Goal: Obtain resource: Obtain resource

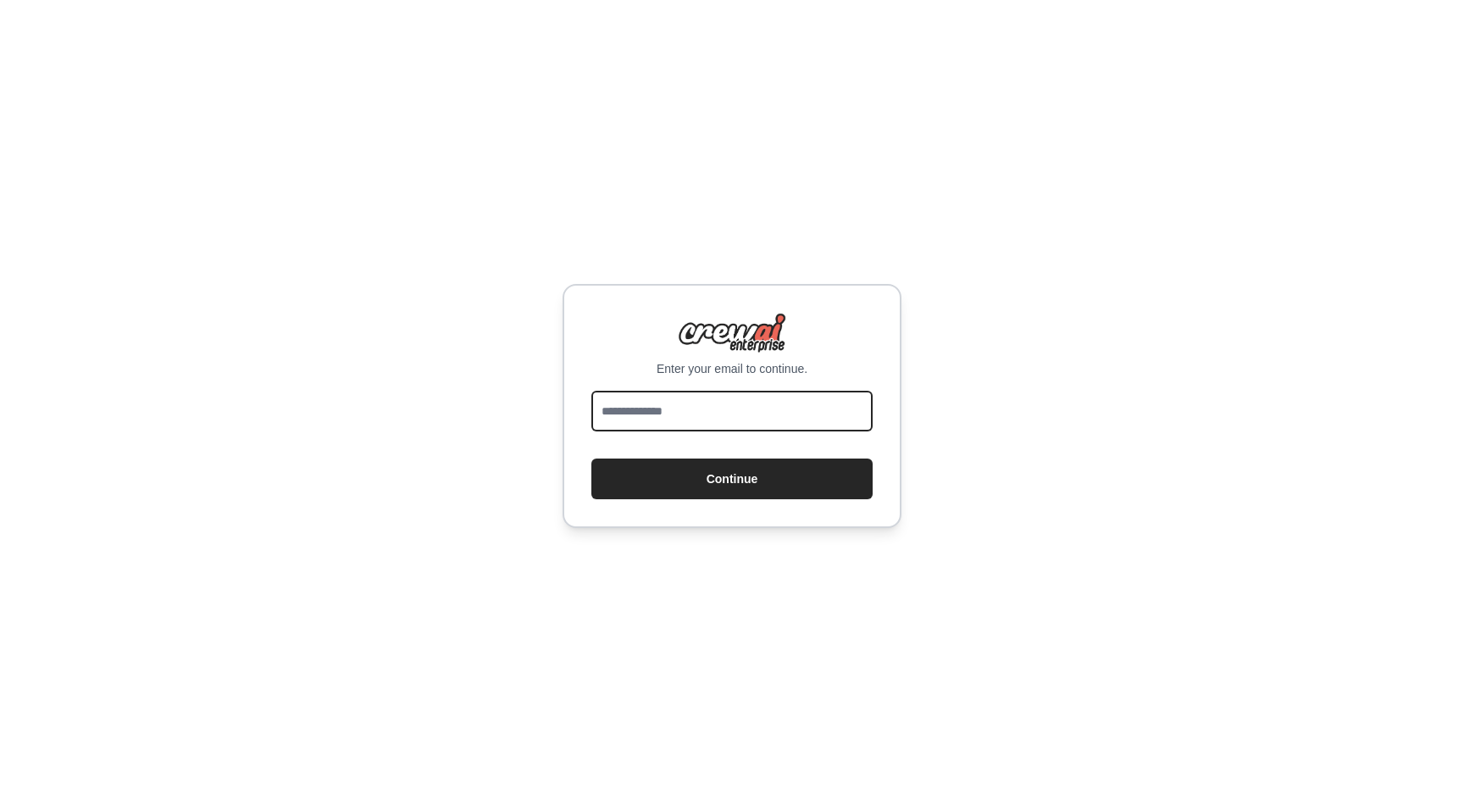
click at [680, 401] on input "email" at bounding box center [732, 411] width 282 height 40
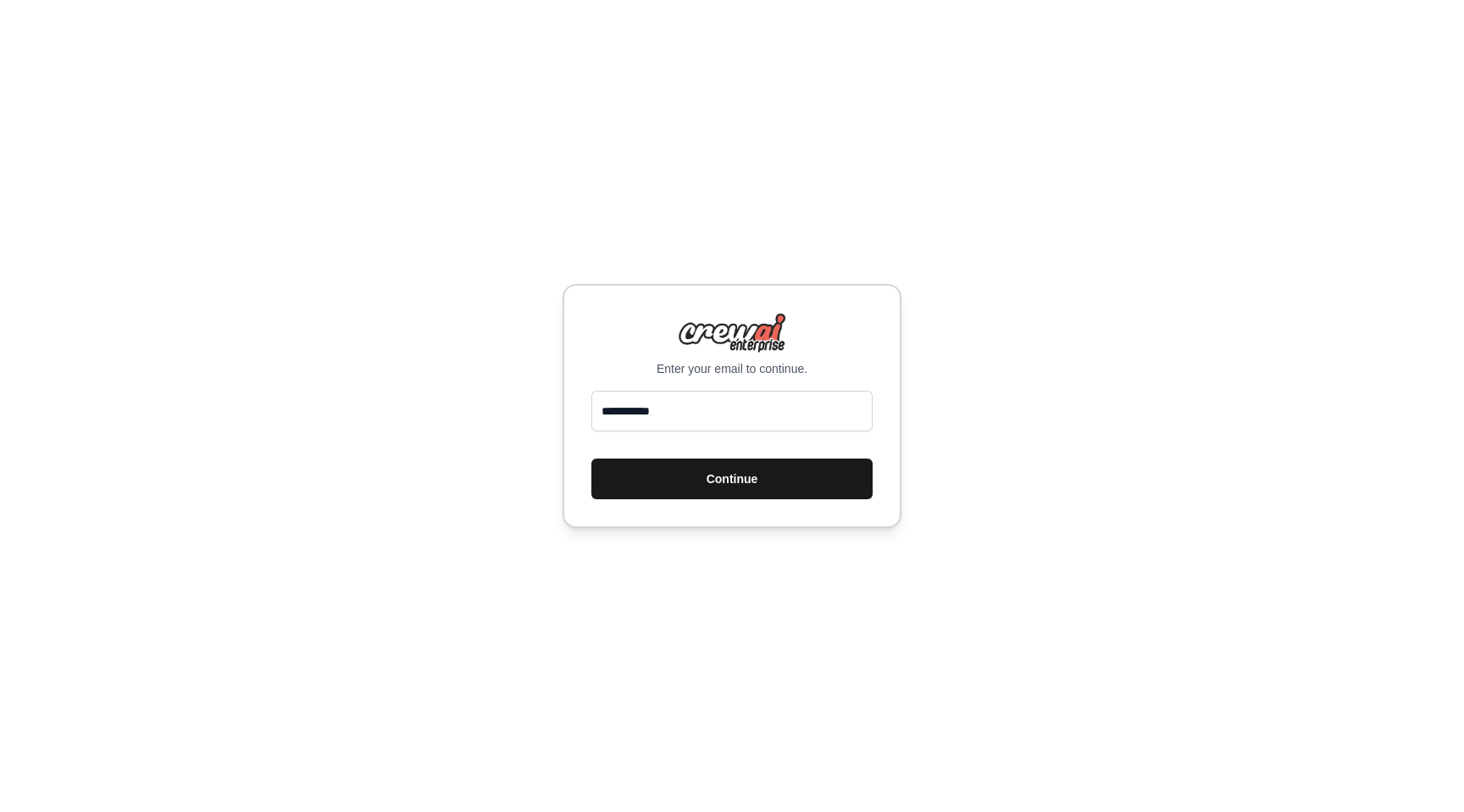
click at [736, 486] on button "Continue" at bounding box center [732, 479] width 282 height 40
click at [739, 485] on button "Continue" at bounding box center [732, 479] width 282 height 40
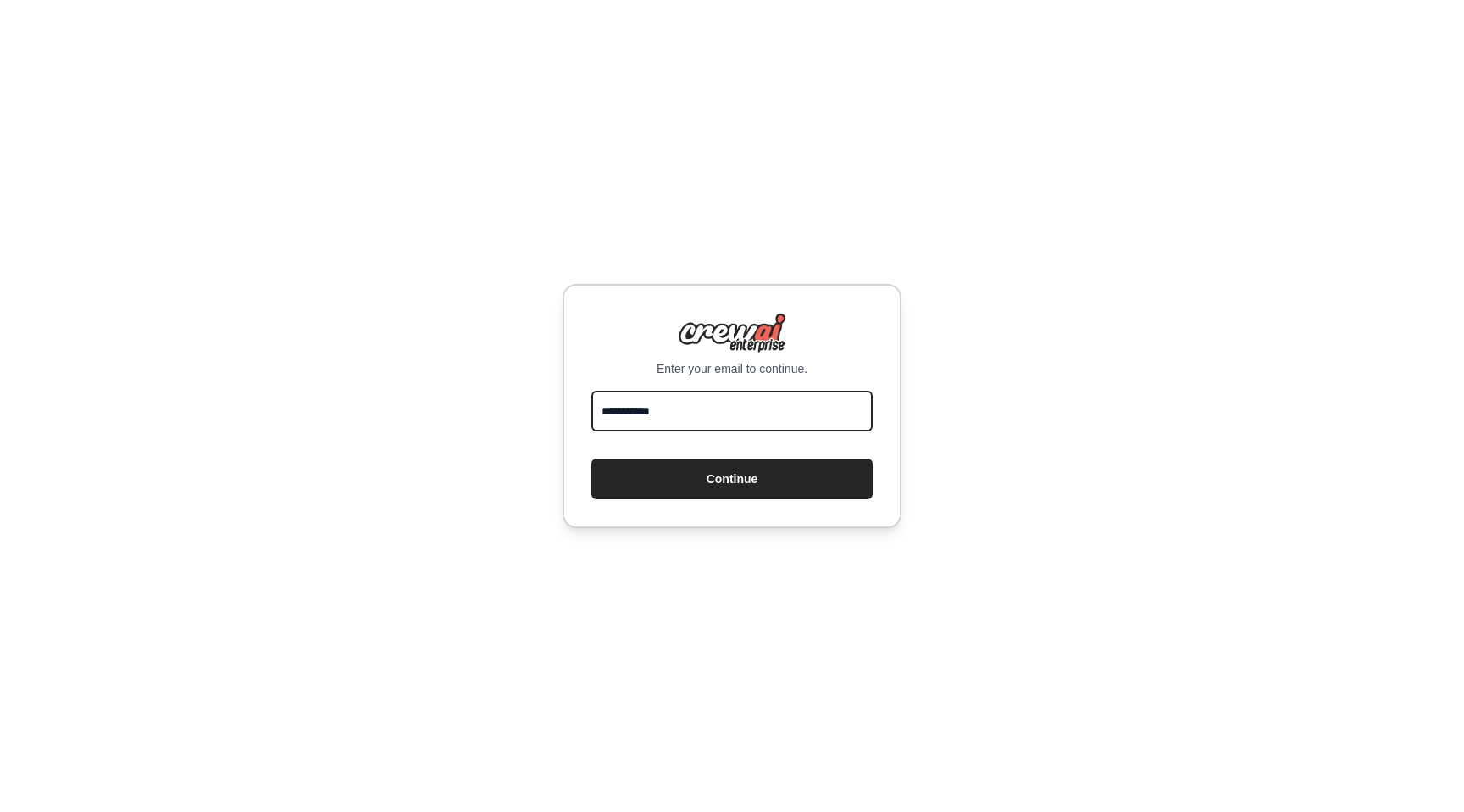
type input "**********"
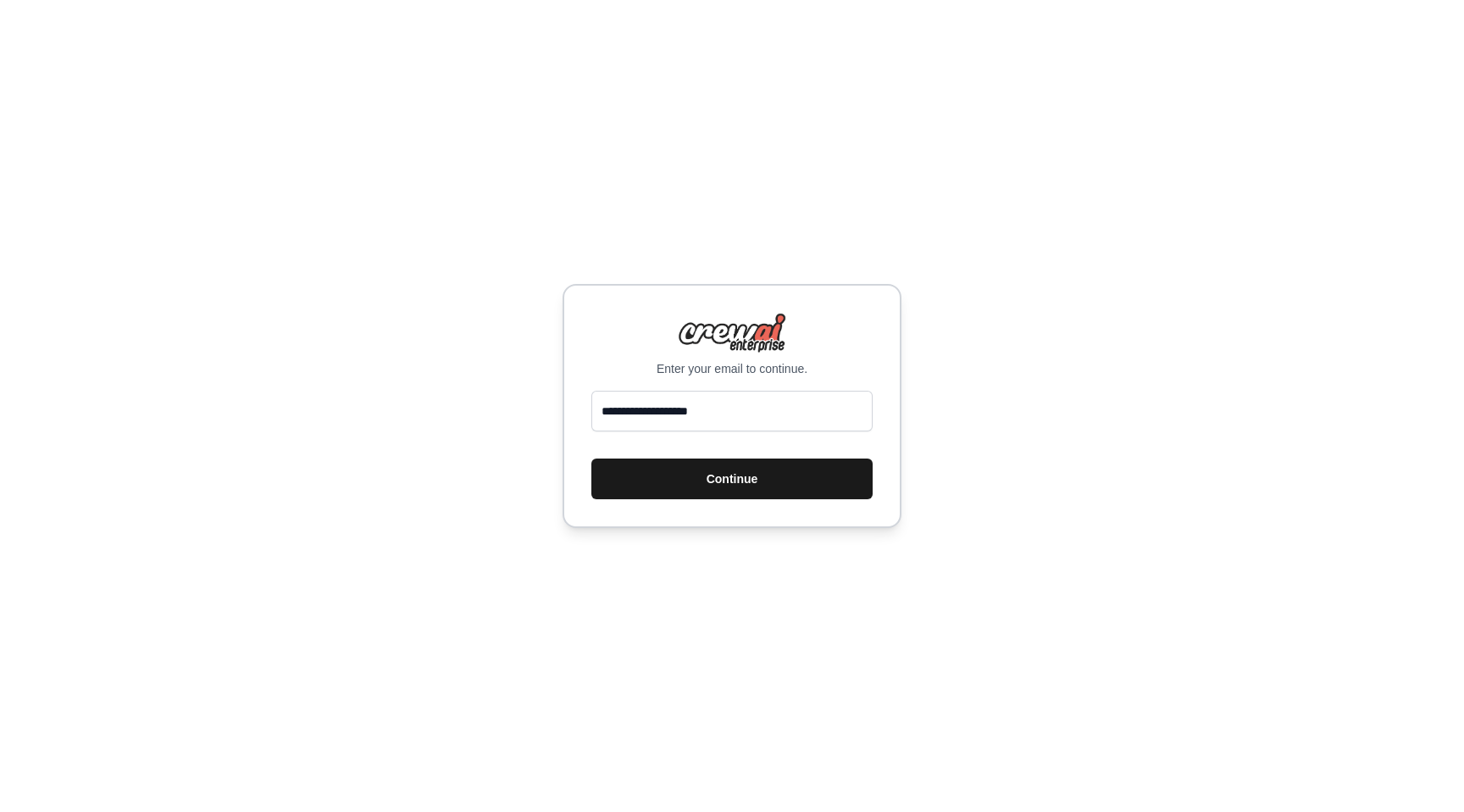
click at [803, 492] on button "Continue" at bounding box center [732, 479] width 282 height 40
click at [782, 485] on button "Continue" at bounding box center [732, 479] width 282 height 40
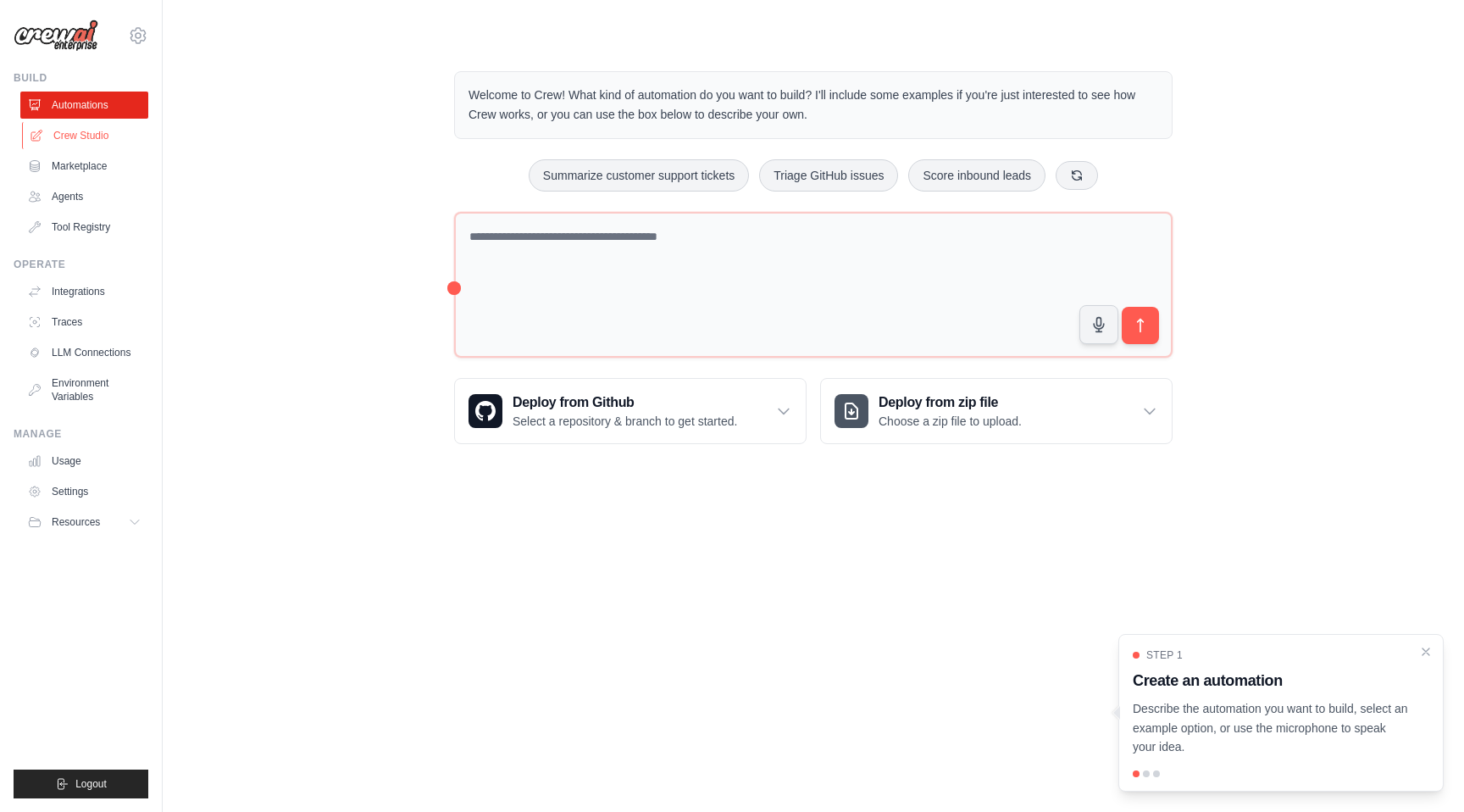
click at [91, 144] on link "Crew Studio" at bounding box center [86, 135] width 128 height 27
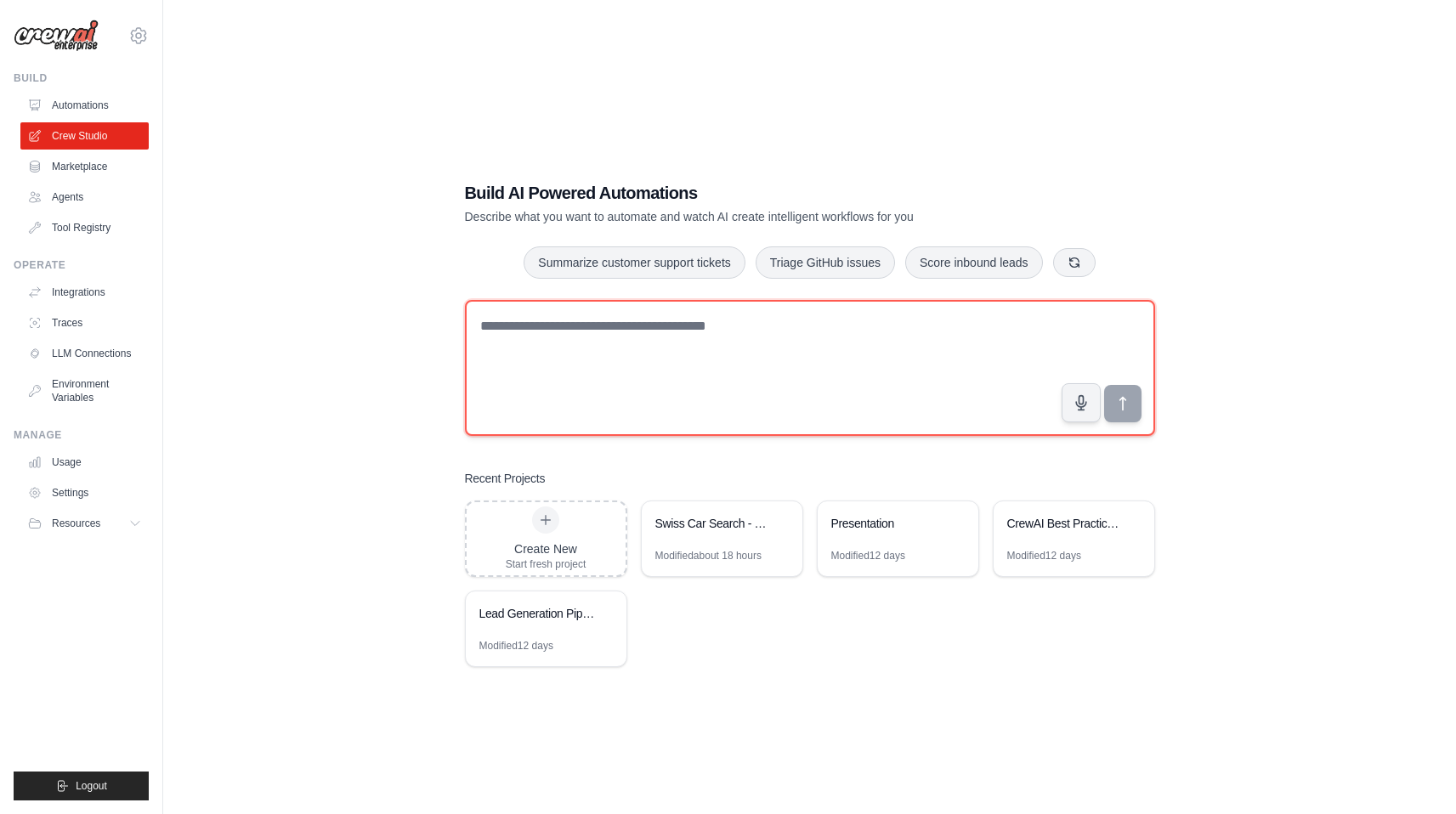
click at [759, 350] on textarea at bounding box center [810, 368] width 691 height 136
type textarea "**********"
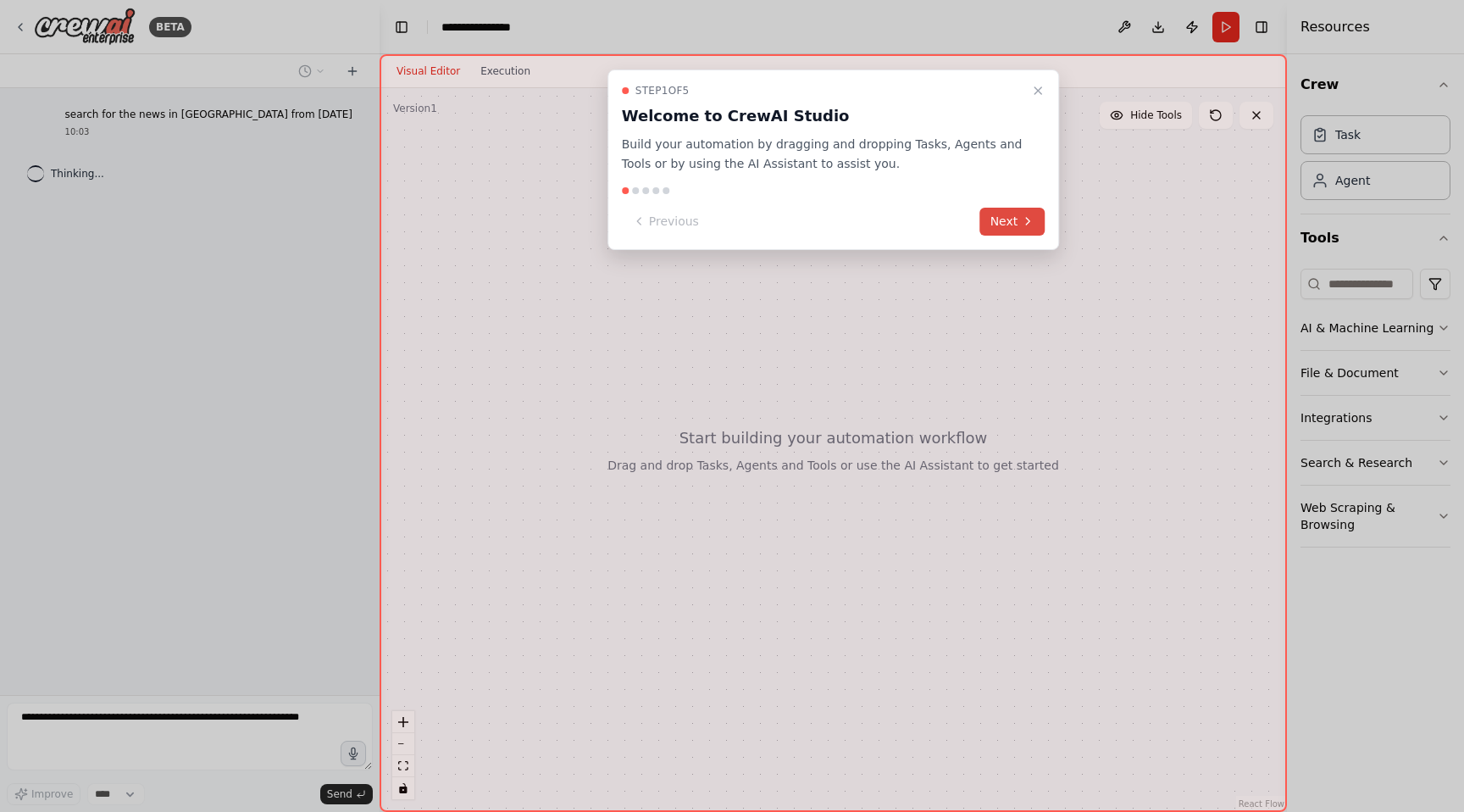
click at [1025, 221] on icon at bounding box center [1027, 221] width 13 height 13
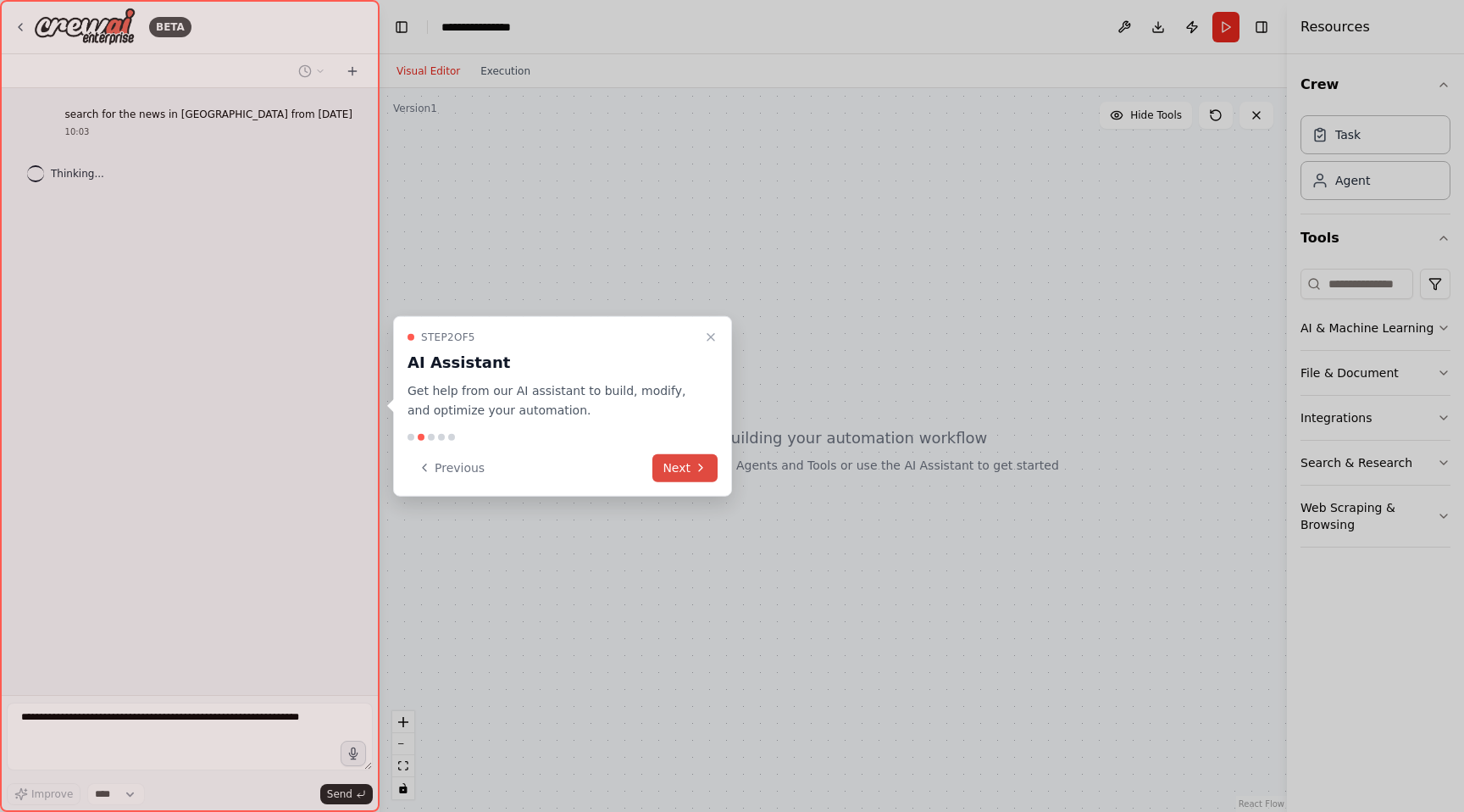
click at [687, 466] on button "Next" at bounding box center [685, 466] width 65 height 28
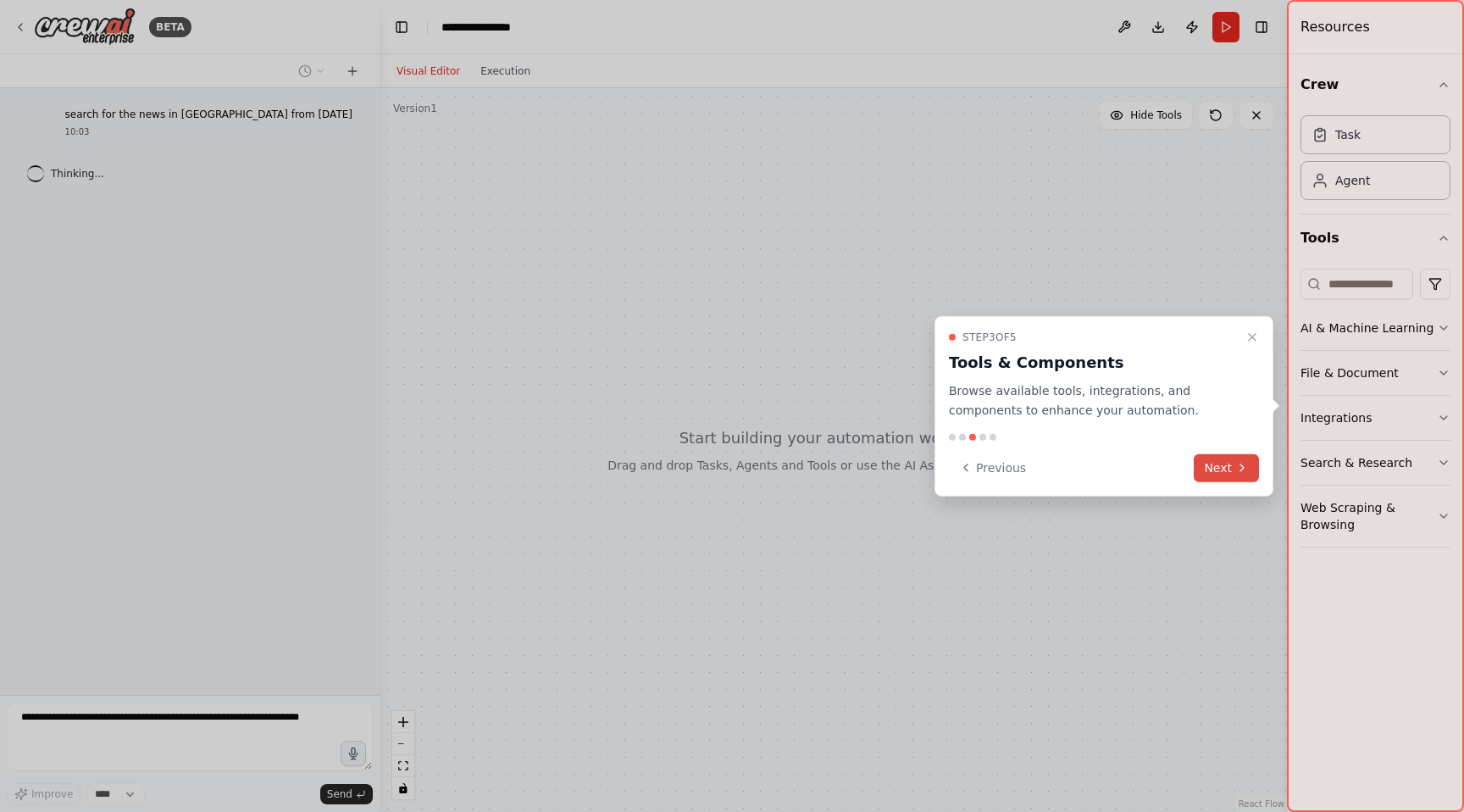
click at [1205, 456] on button "Next" at bounding box center [1227, 466] width 65 height 28
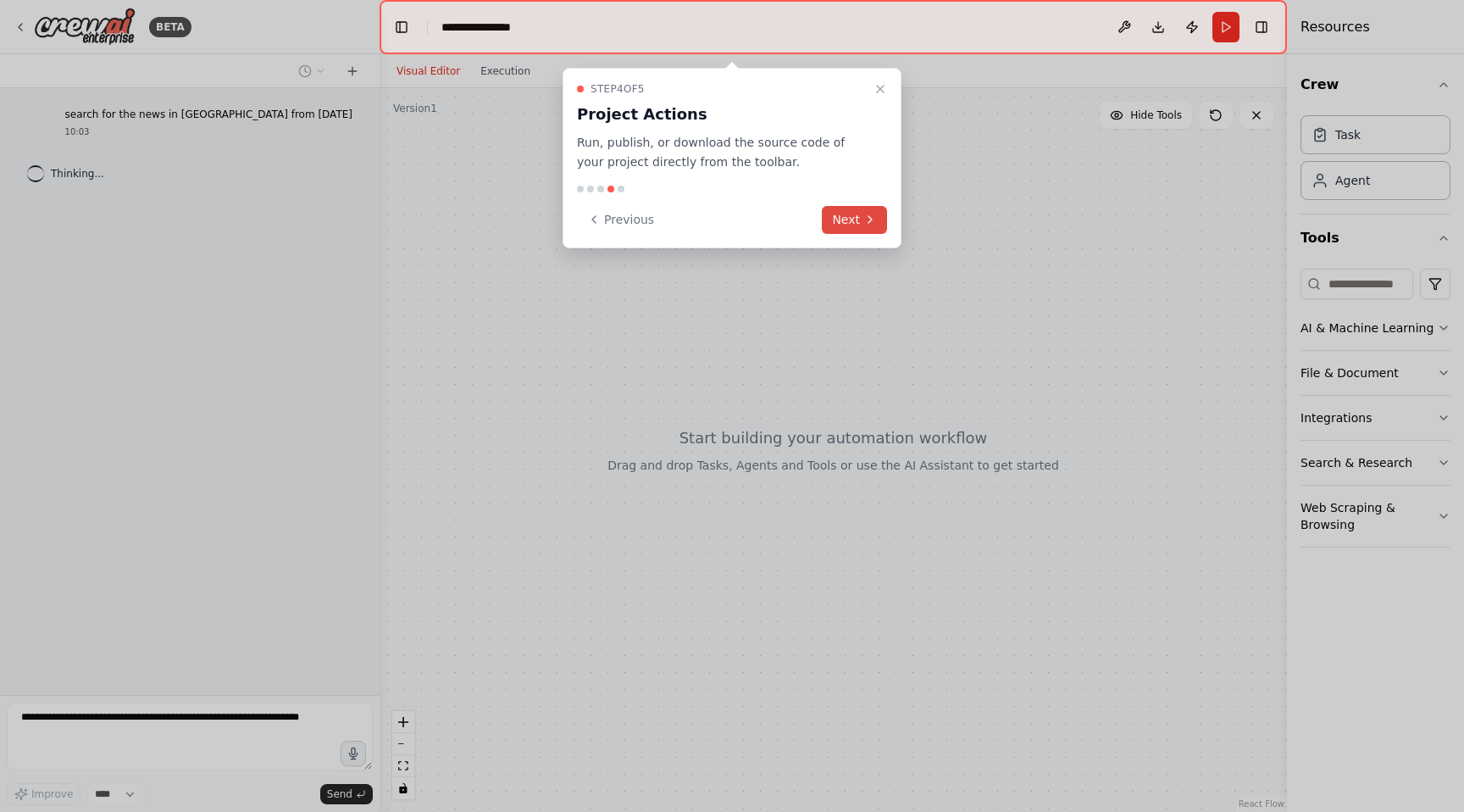
click at [855, 224] on button "Next" at bounding box center [854, 219] width 65 height 28
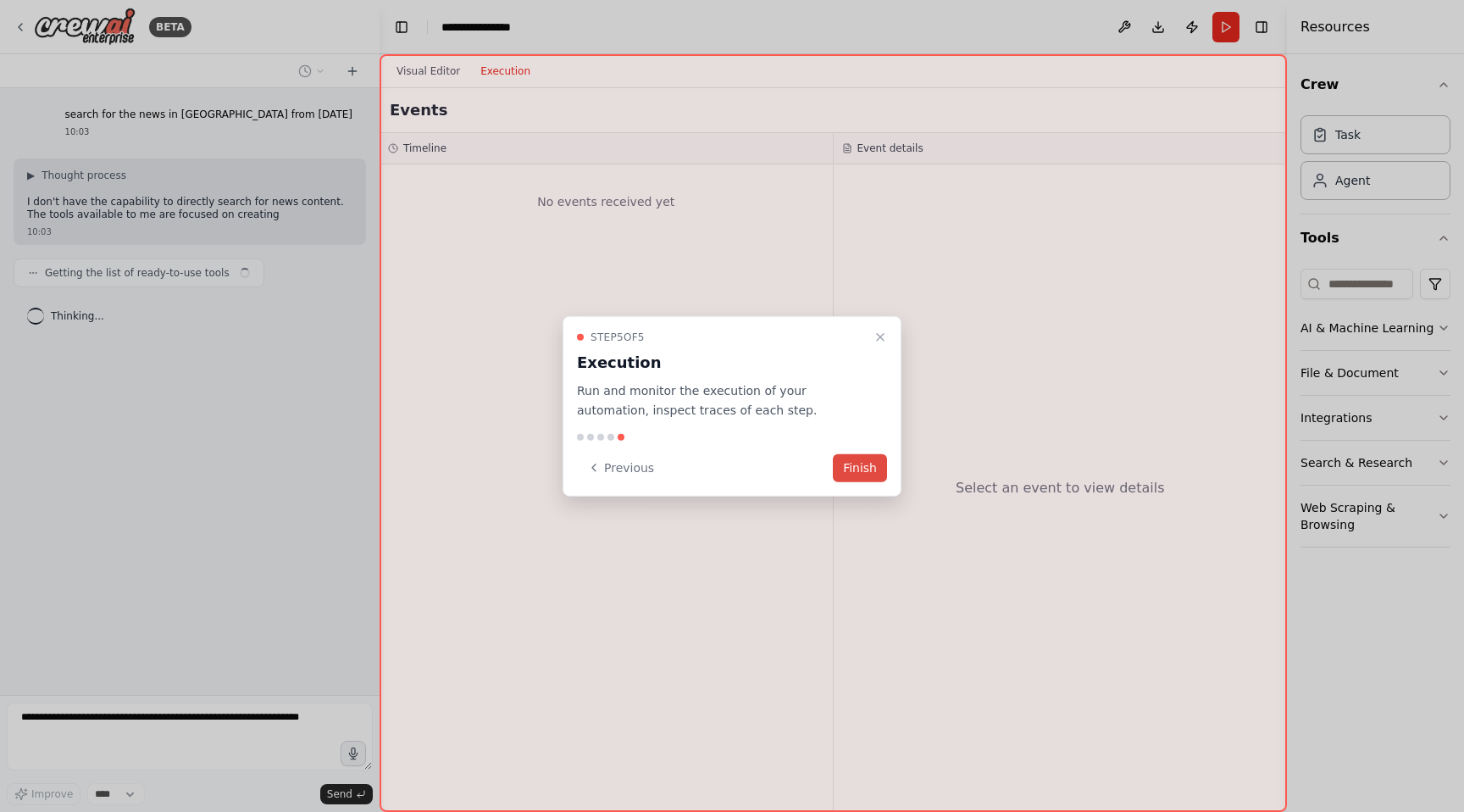
click at [875, 474] on button "Finish" at bounding box center [860, 466] width 55 height 28
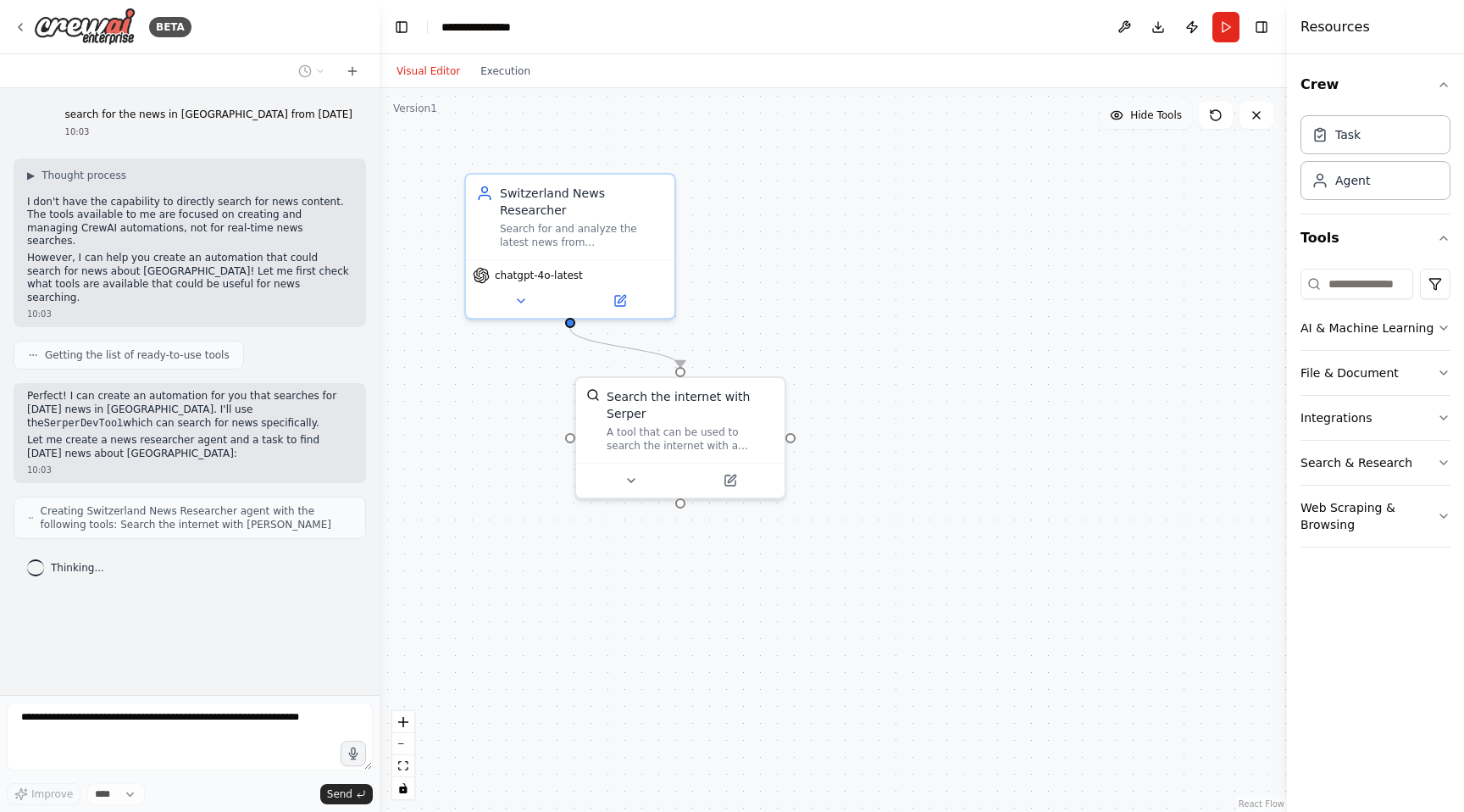
click at [1157, 122] on button "Hide Tools" at bounding box center [1146, 115] width 92 height 27
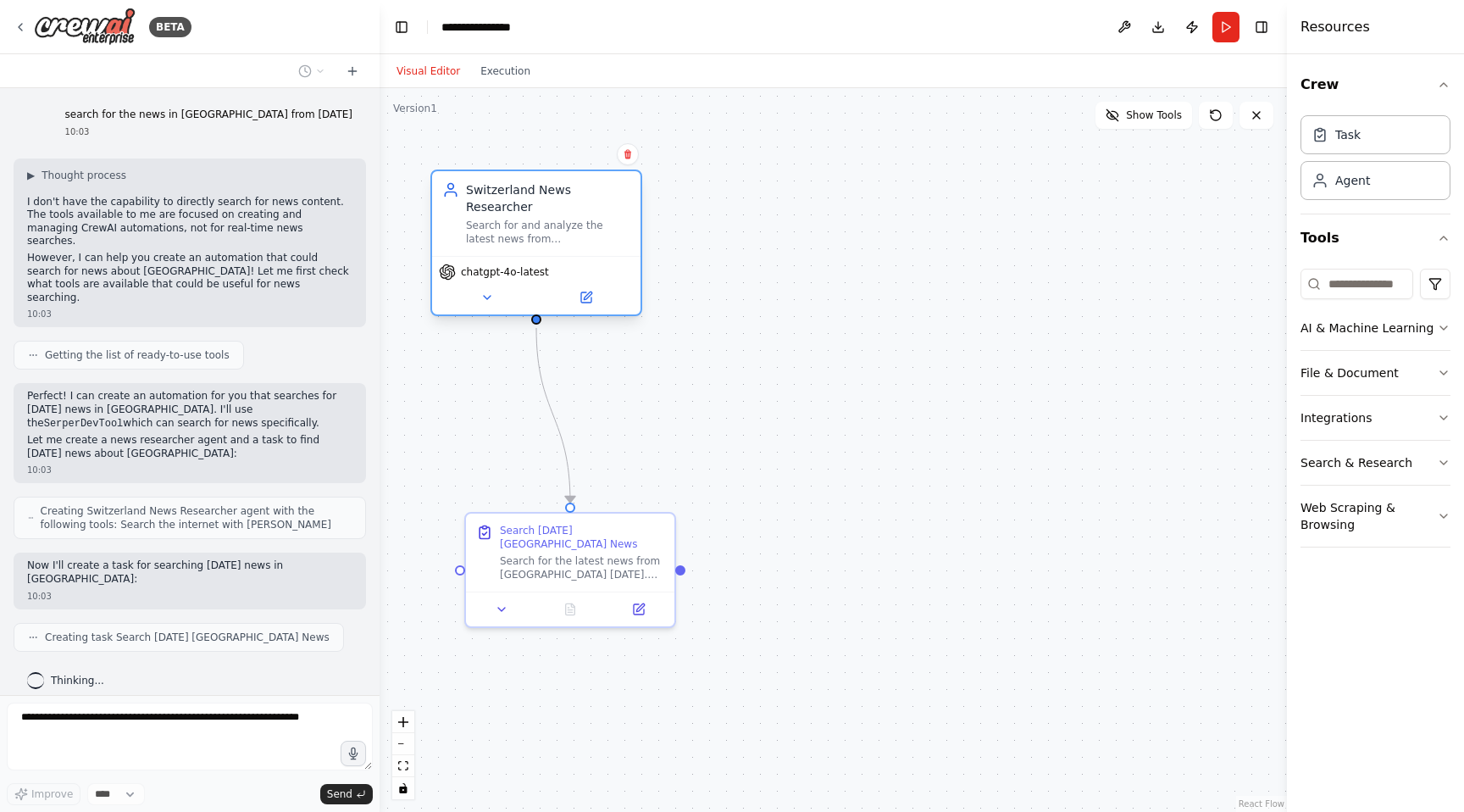
drag, startPoint x: 581, startPoint y: 210, endPoint x: 564, endPoint y: 224, distance: 22.0
click at [550, 206] on div "Switzerland News Researcher" at bounding box center [549, 197] width 165 height 34
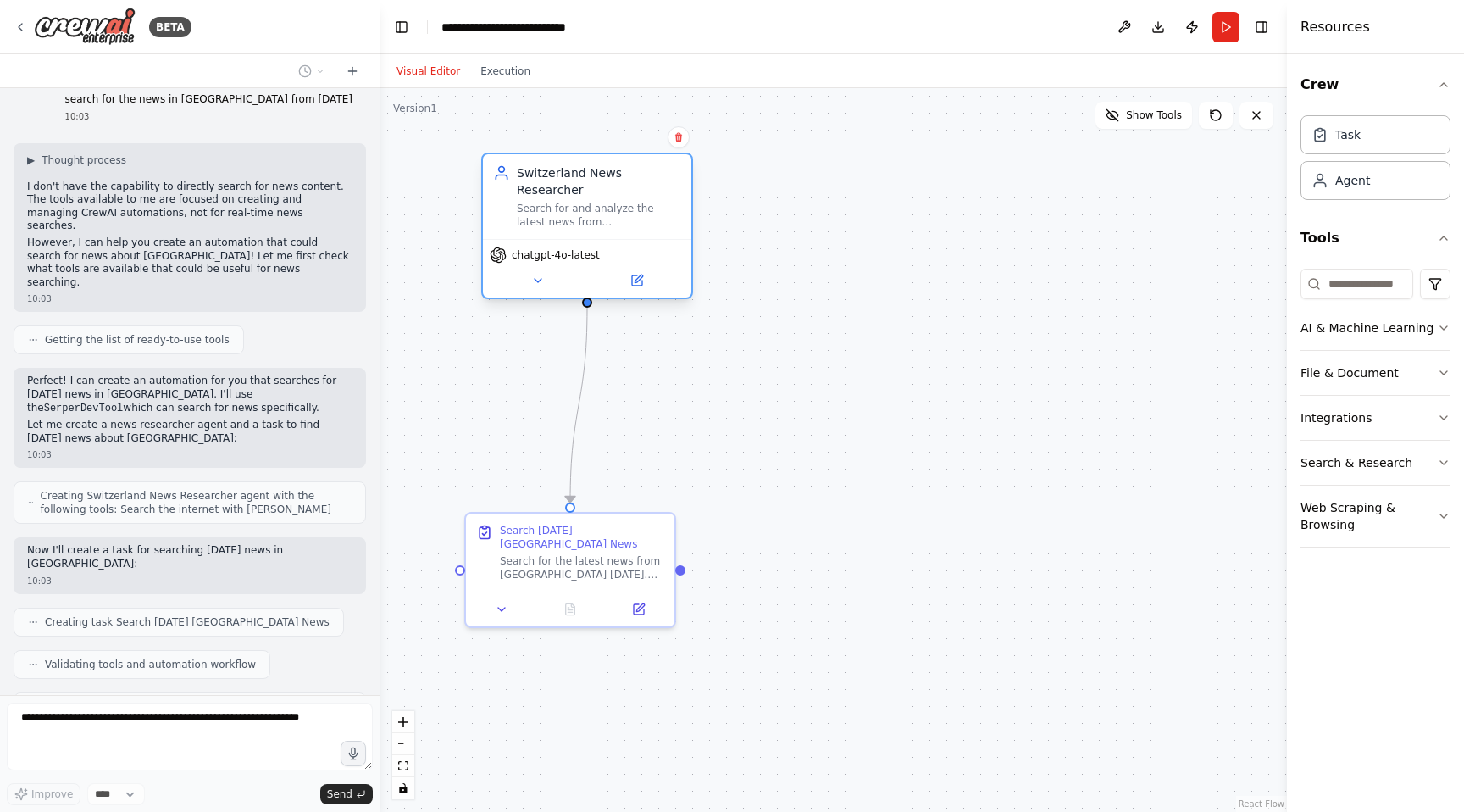
scroll to position [57, 0]
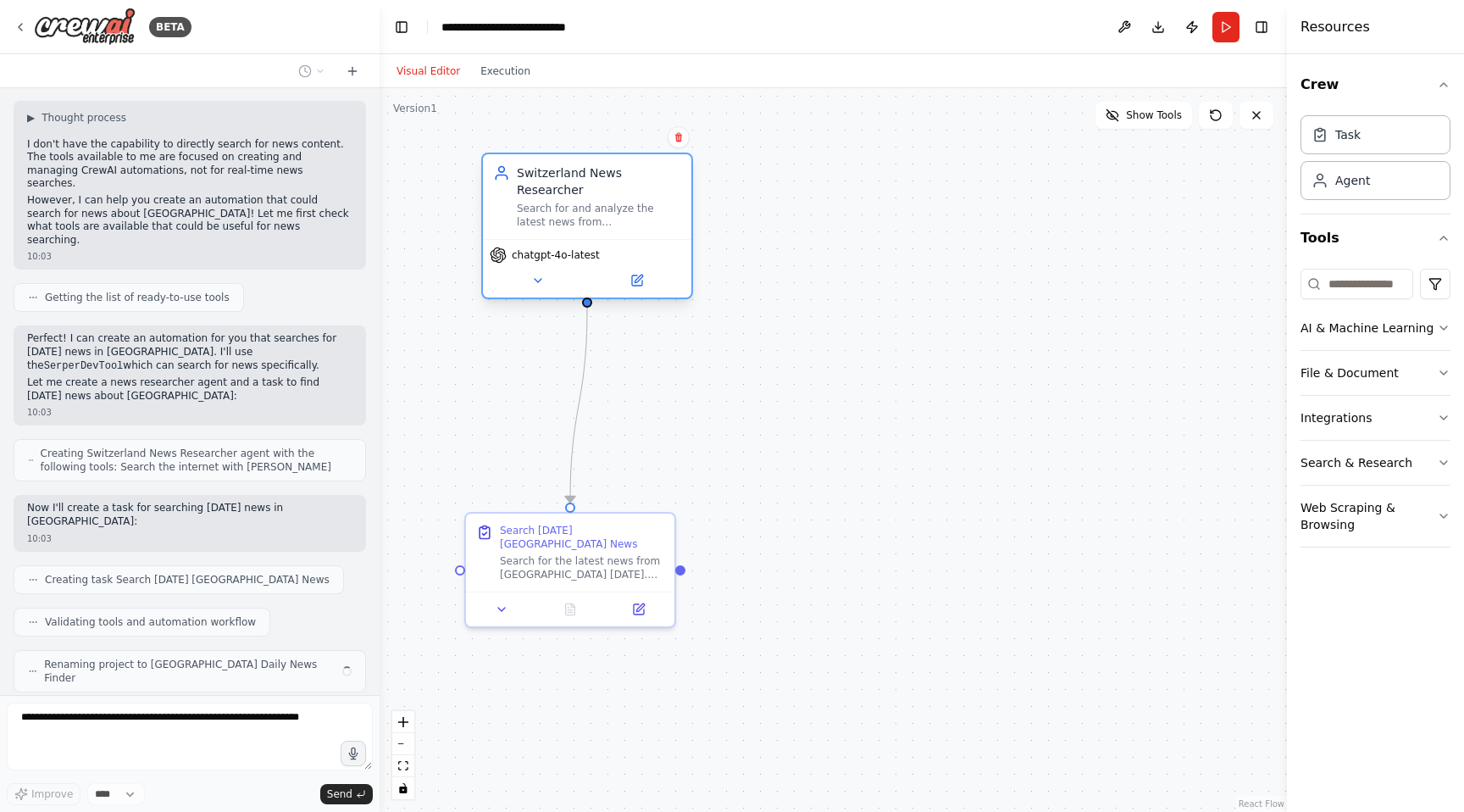
drag, startPoint x: 597, startPoint y: 225, endPoint x: 597, endPoint y: 237, distance: 12.0
click at [588, 211] on div "Search for and analyze the latest news from Switzerland today, providing compre…" at bounding box center [599, 215] width 165 height 27
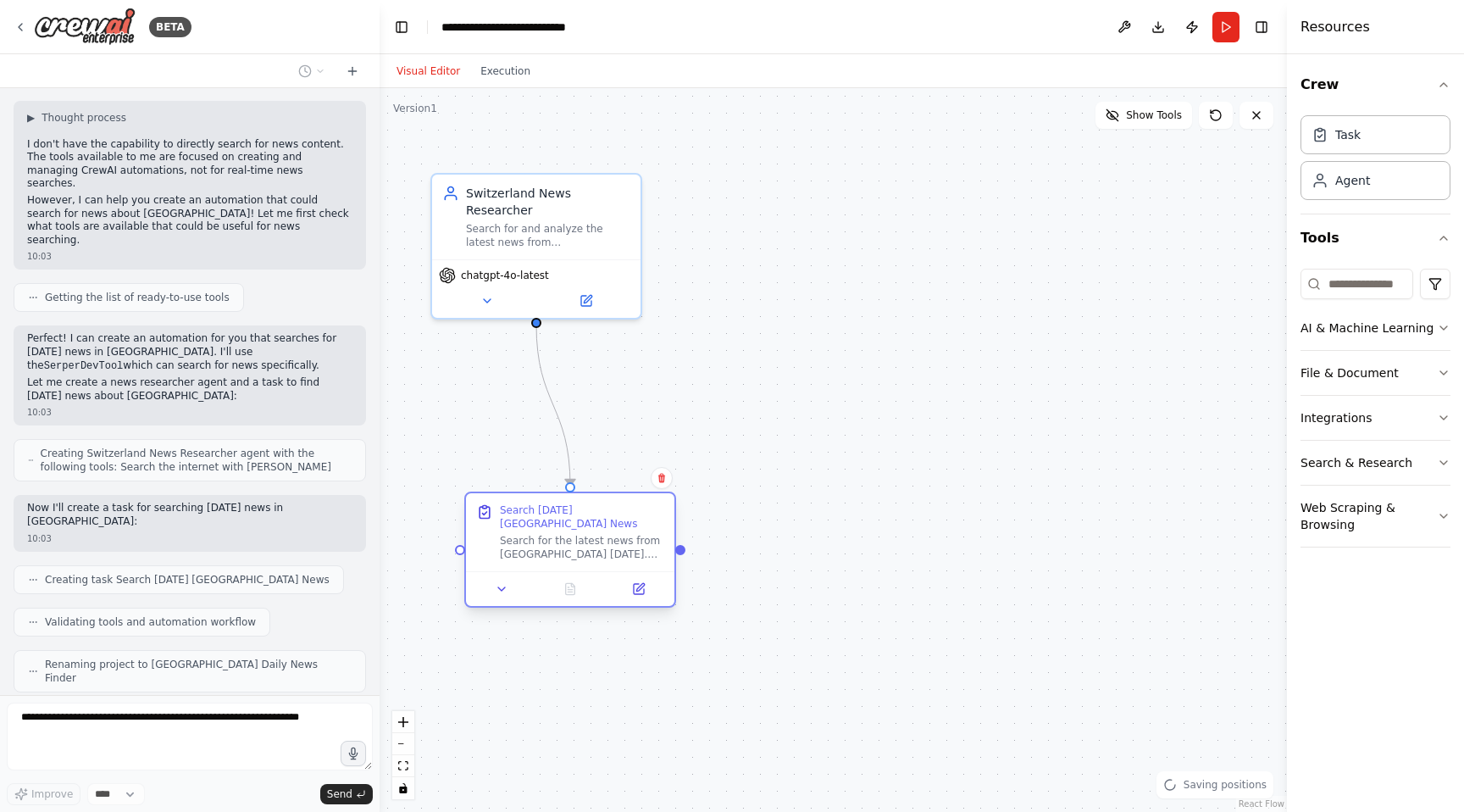
drag, startPoint x: 624, startPoint y: 579, endPoint x: 619, endPoint y: 566, distance: 13.9
click at [619, 566] on div "Search Today's Switzerland News Search for the latest news from Switzerland tod…" at bounding box center [571, 531] width 209 height 78
click at [650, 602] on div at bounding box center [571, 588] width 209 height 34
click at [645, 601] on div at bounding box center [571, 588] width 209 height 34
click at [643, 598] on button at bounding box center [638, 588] width 58 height 20
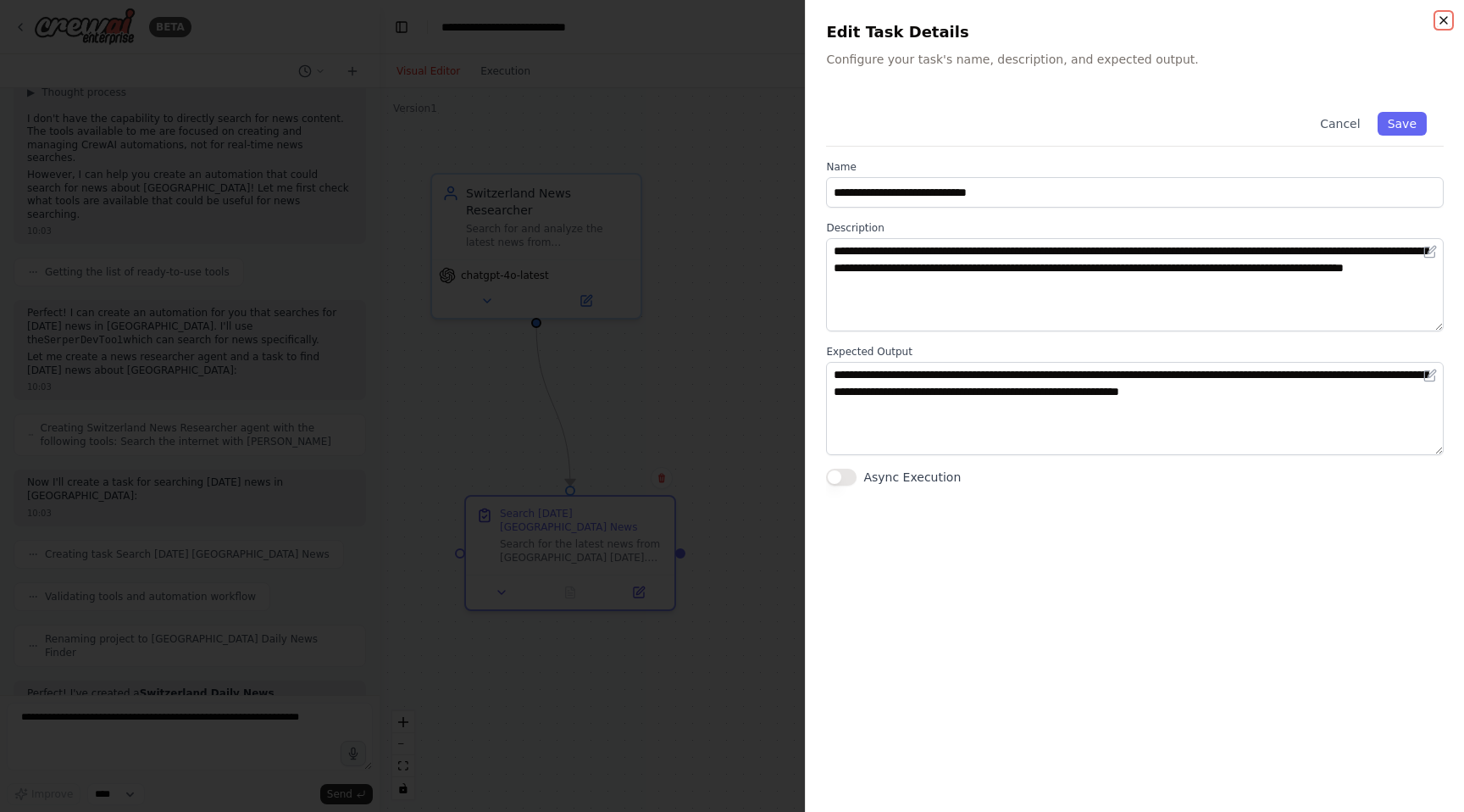
click at [1441, 14] on icon "button" at bounding box center [1444, 20] width 13 height 13
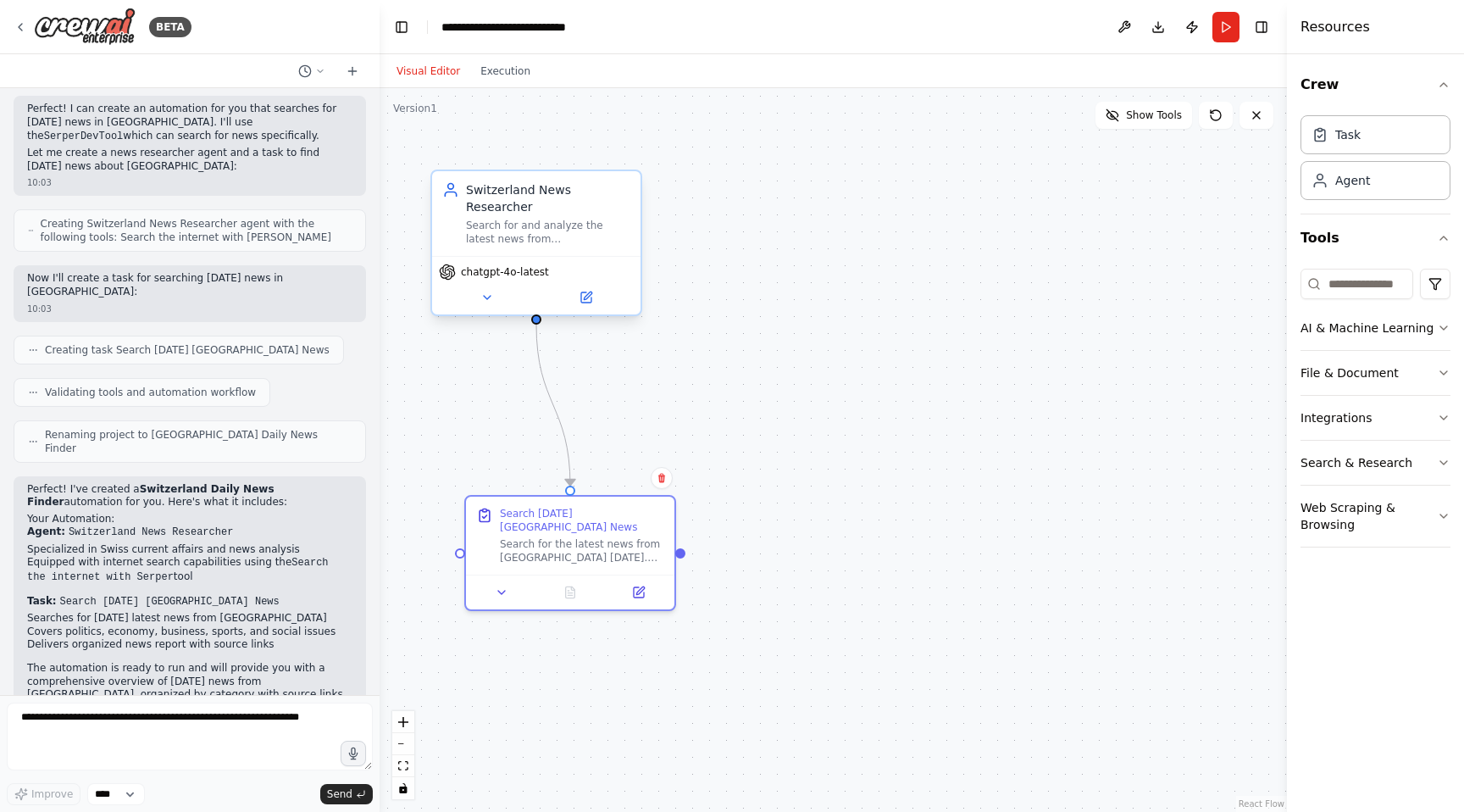
scroll to position [300, 0]
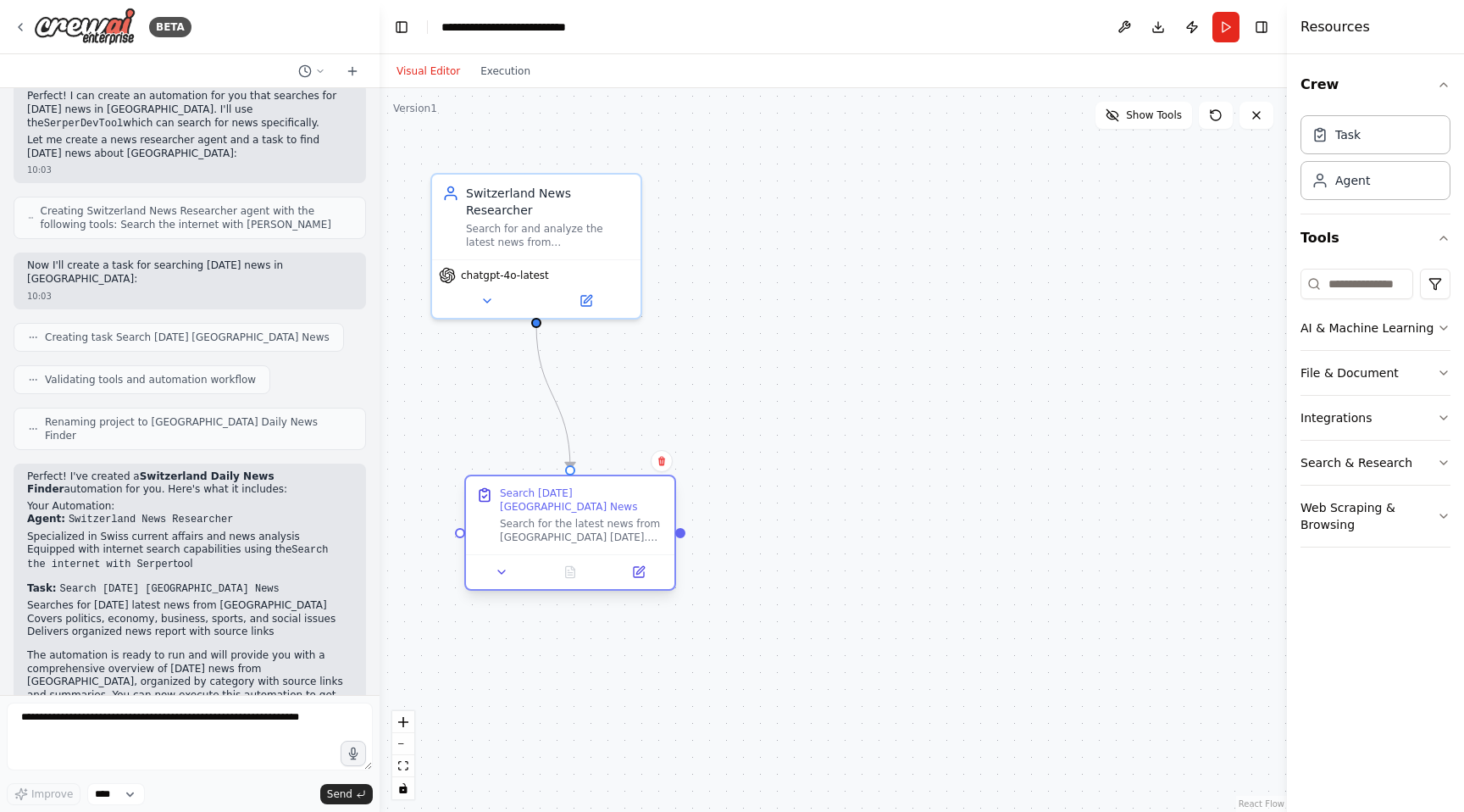
drag, startPoint x: 584, startPoint y: 530, endPoint x: 573, endPoint y: 485, distance: 46.3
click at [573, 486] on div "Search Today's Switzerland News Search for the latest news from Switzerland tod…" at bounding box center [582, 515] width 165 height 57
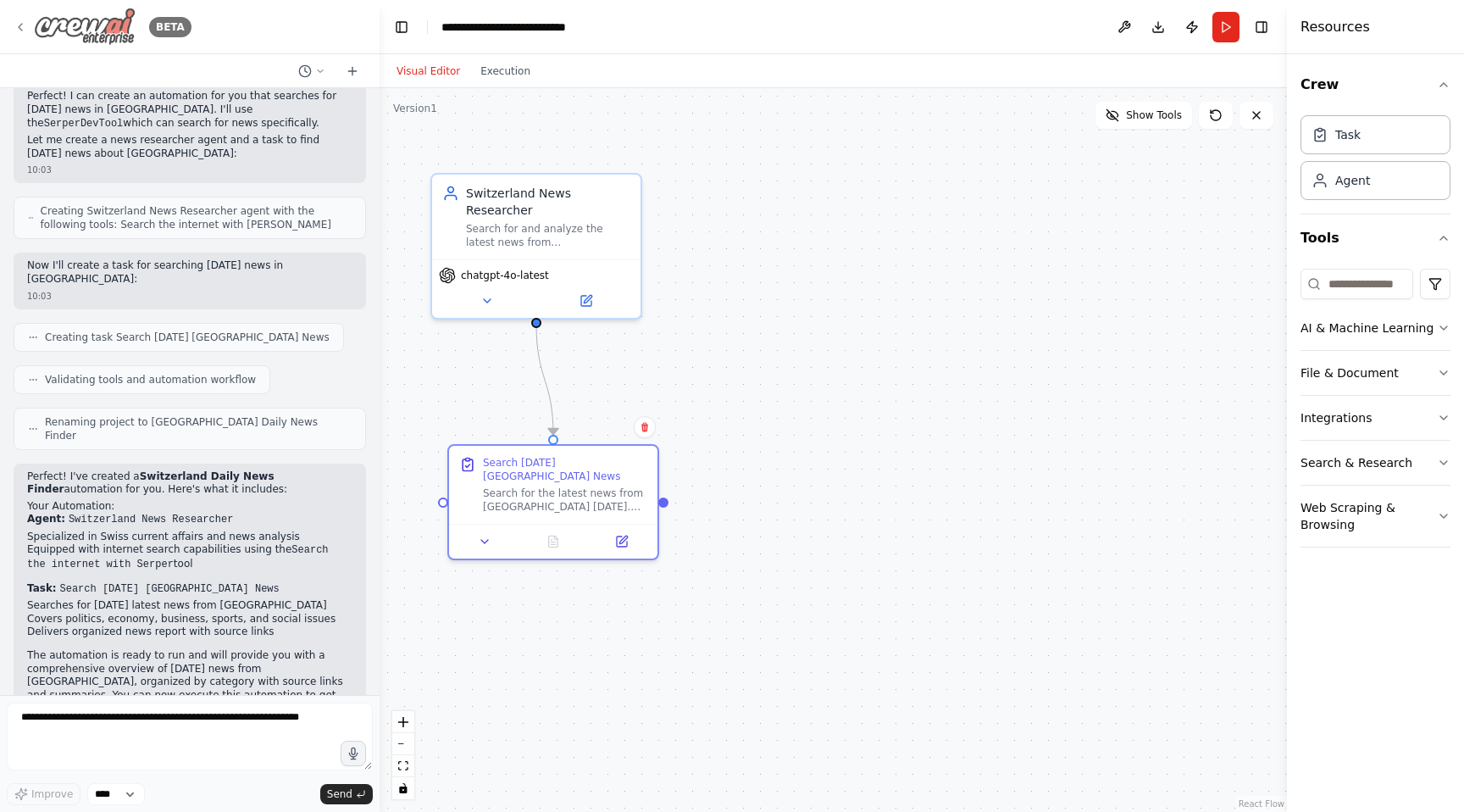
click at [24, 31] on icon at bounding box center [20, 27] width 13 height 13
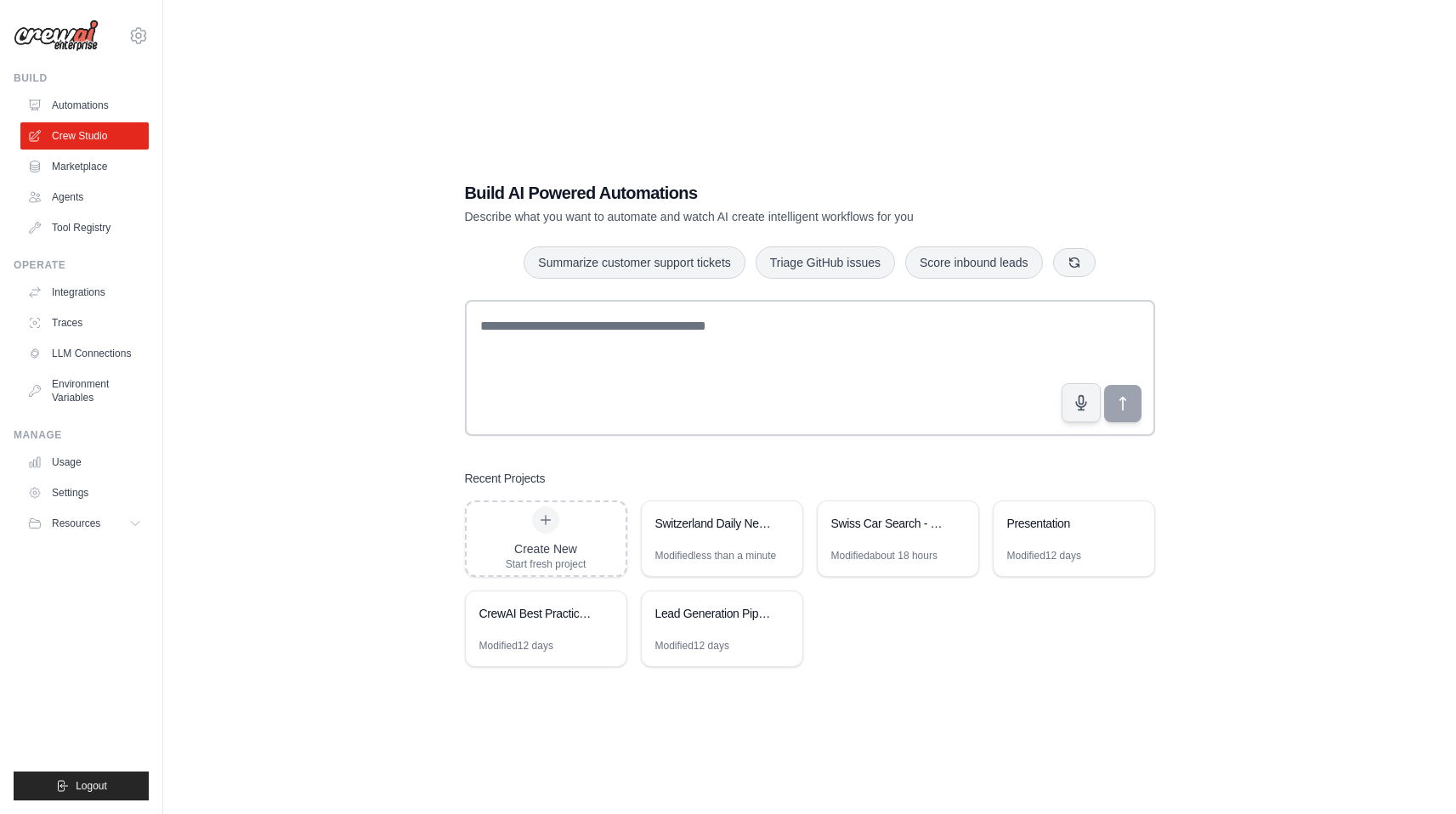
click at [85, 152] on ul "Automations Crew Studio Marketplace Agents Tool Registry" at bounding box center [85, 167] width 129 height 150
click at [88, 157] on link "Marketplace" at bounding box center [86, 166] width 129 height 27
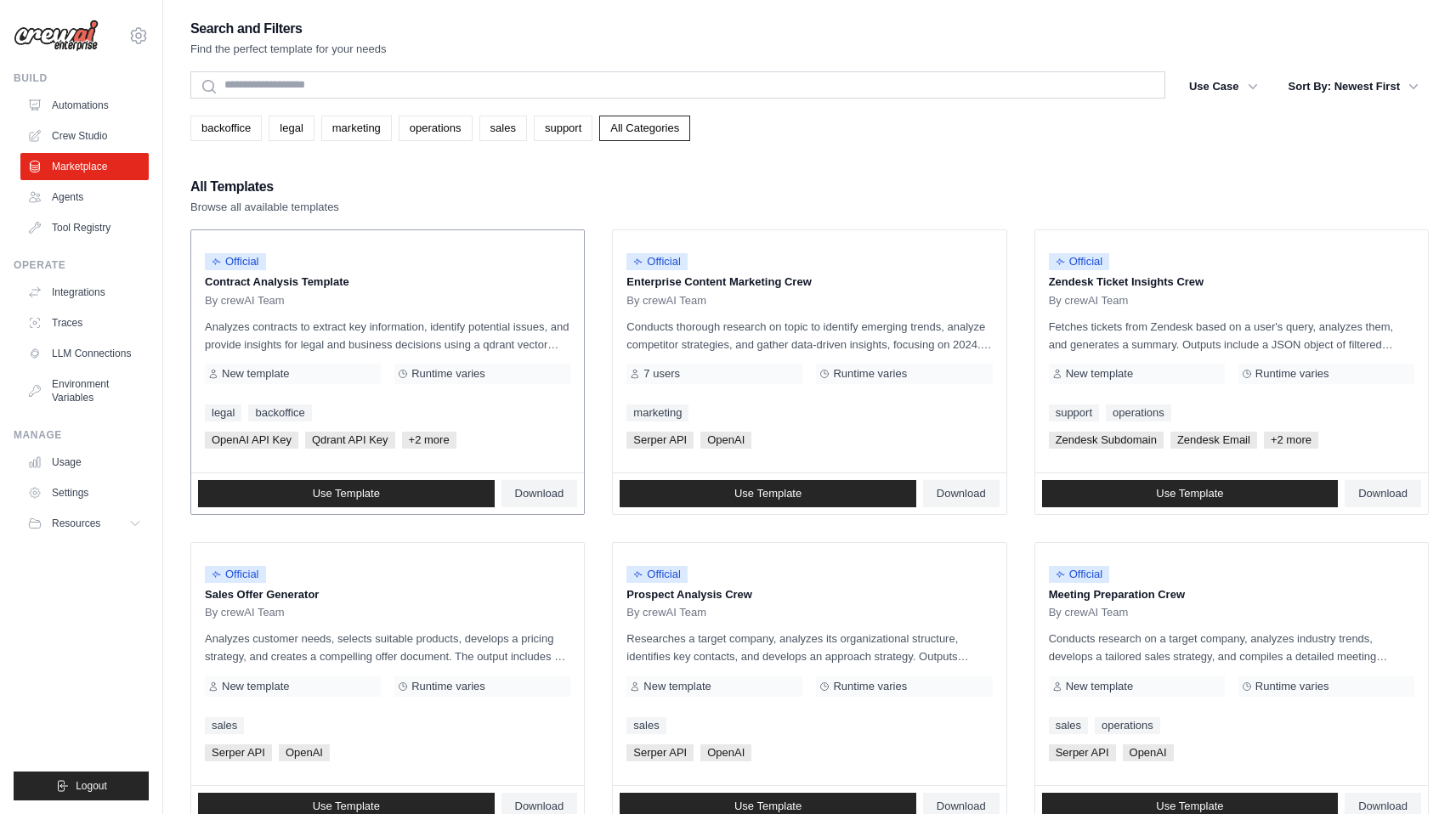
drag, startPoint x: 231, startPoint y: 267, endPoint x: 464, endPoint y: 411, distance: 273.9
click at [452, 409] on div "Official Contract Analysis Template By crewAI Team Analyzes contracts to extrac…" at bounding box center [387, 351] width 393 height 242
drag, startPoint x: 648, startPoint y: 248, endPoint x: 814, endPoint y: 336, distance: 187.9
click at [810, 331] on div "Official Enterprise Content Marketing Crew By crewAI Team Conducts thorough res…" at bounding box center [809, 351] width 393 height 242
drag, startPoint x: 1031, startPoint y: 248, endPoint x: 1104, endPoint y: 424, distance: 190.5
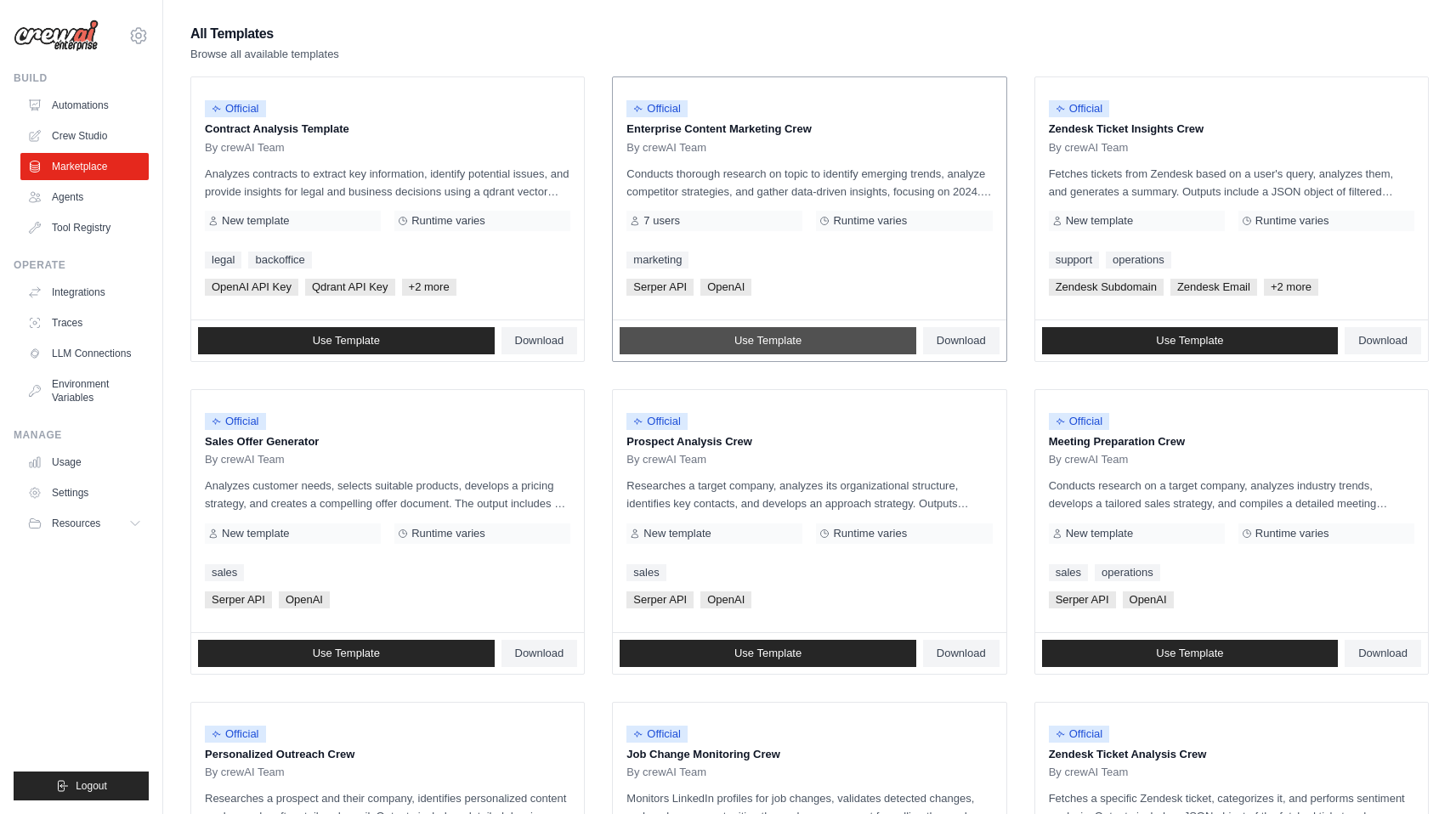
scroll to position [236, 0]
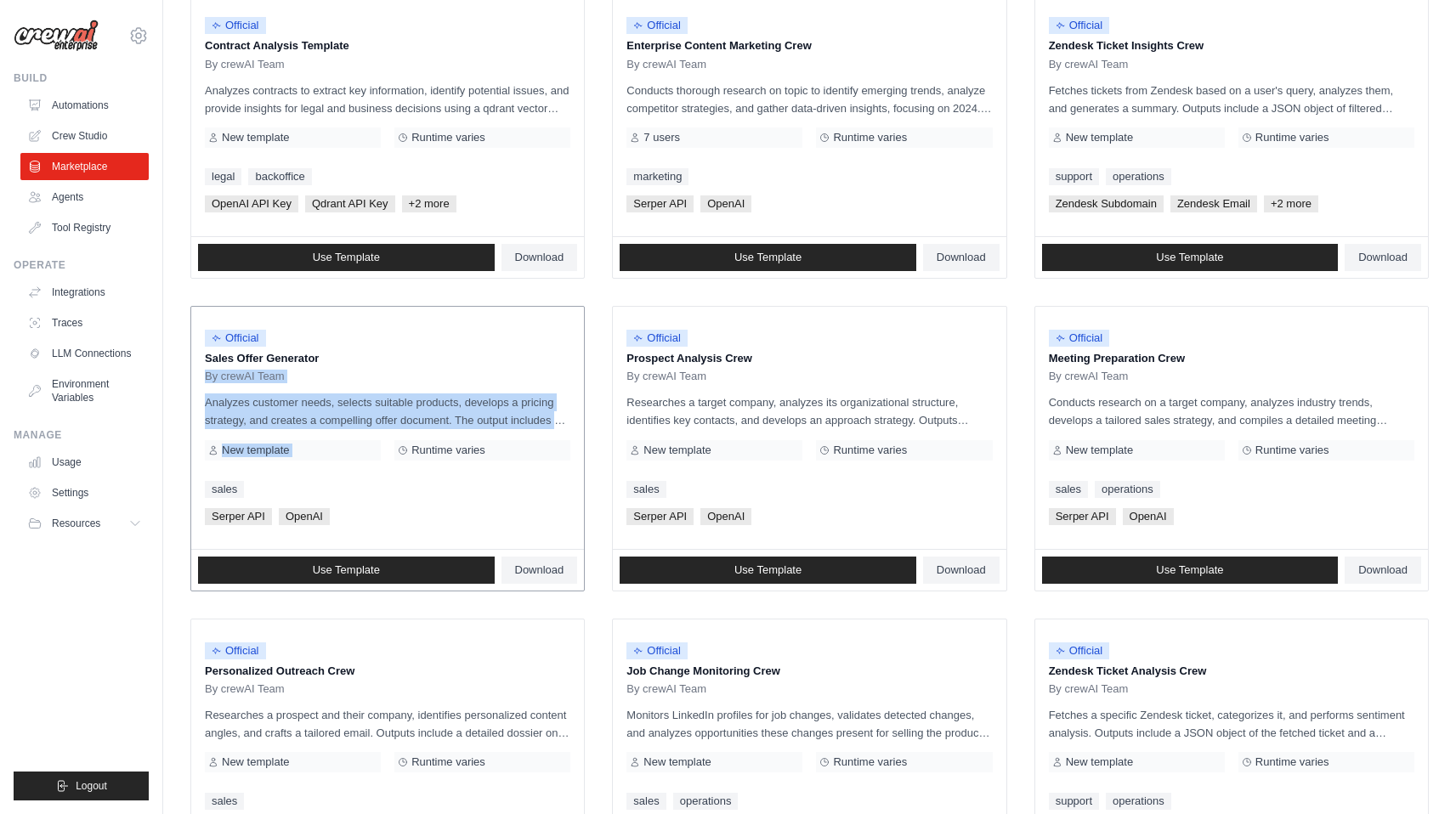
drag, startPoint x: 355, startPoint y: 369, endPoint x: 497, endPoint y: 428, distance: 153.8
click at [488, 433] on div "Official Sales Offer Generator By crewAI Team Analyzes customer needs, selects …" at bounding box center [387, 427] width 393 height 242
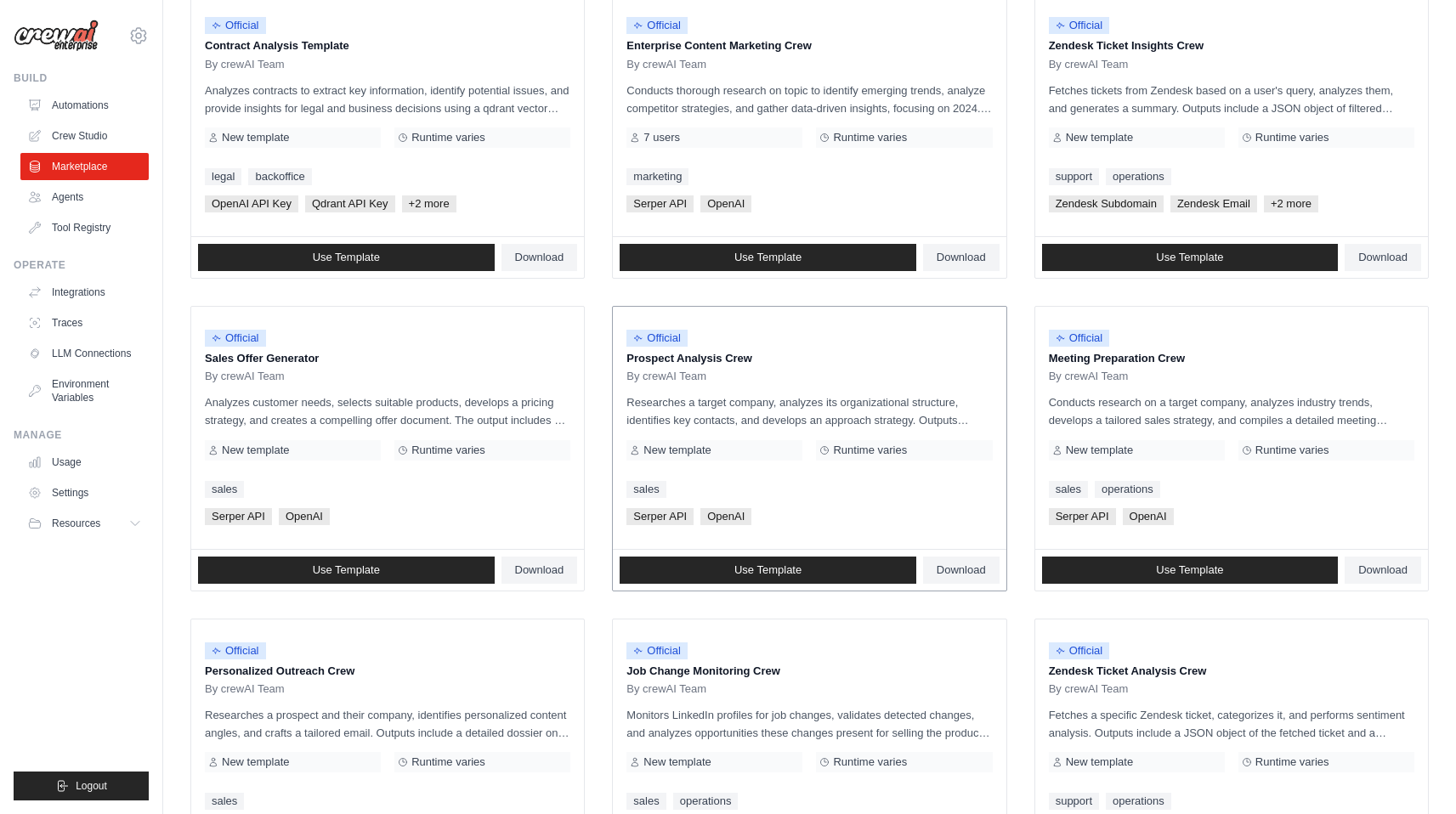
click at [717, 426] on p "Researches a target company, analyzes its organizational structure, identifies …" at bounding box center [809, 411] width 366 height 36
click at [1109, 372] on span "By crewAI Team" at bounding box center [1088, 376] width 80 height 13
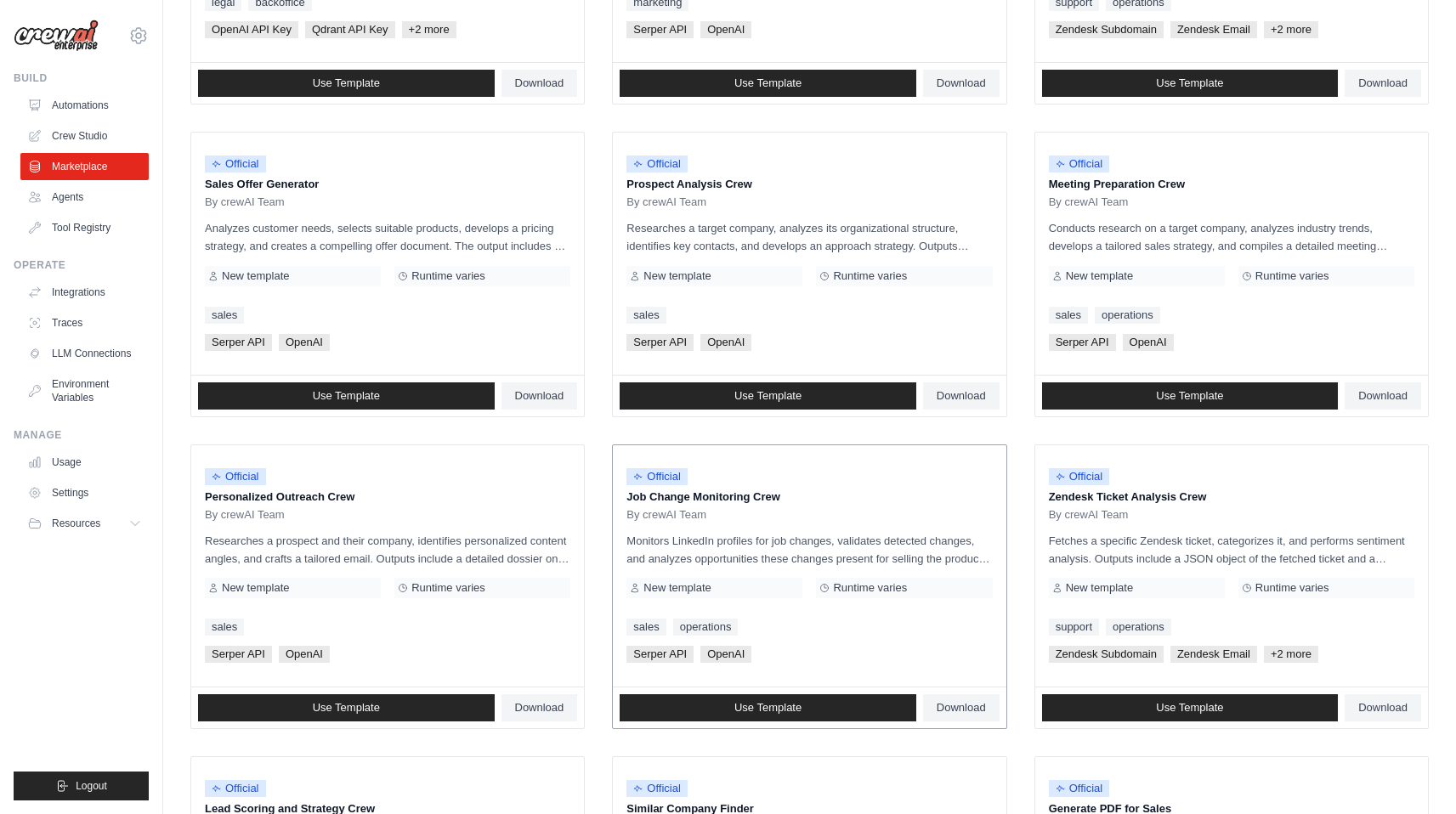
scroll to position [436, 0]
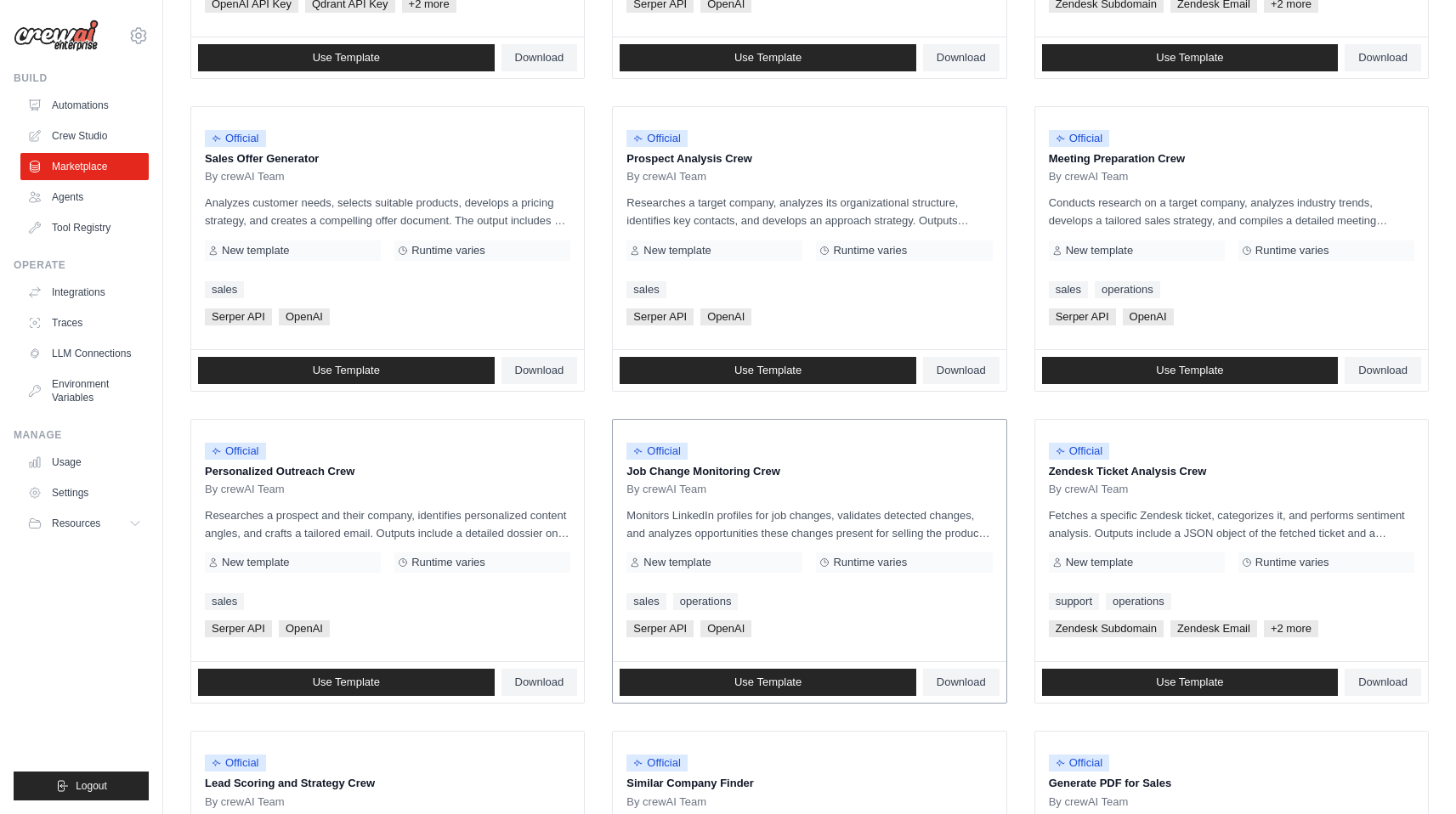
drag, startPoint x: 422, startPoint y: 469, endPoint x: 653, endPoint y: 555, distance: 246.5
click at [454, 486] on div "Official Personalized Outreach Crew By crewAI Team" at bounding box center [387, 465] width 366 height 63
click at [816, 593] on div "sales operations" at bounding box center [809, 602] width 366 height 17
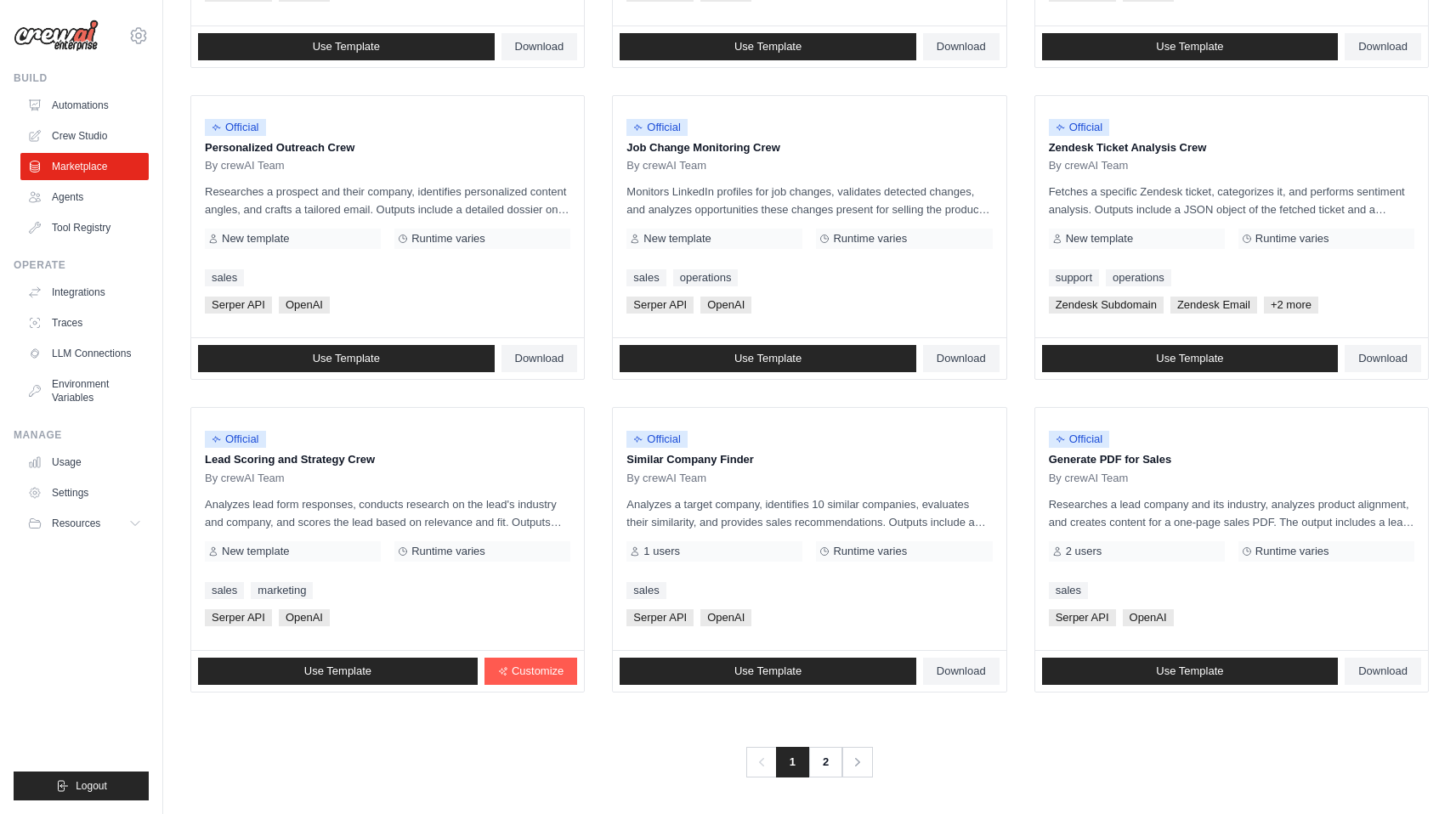
scroll to position [760, 0]
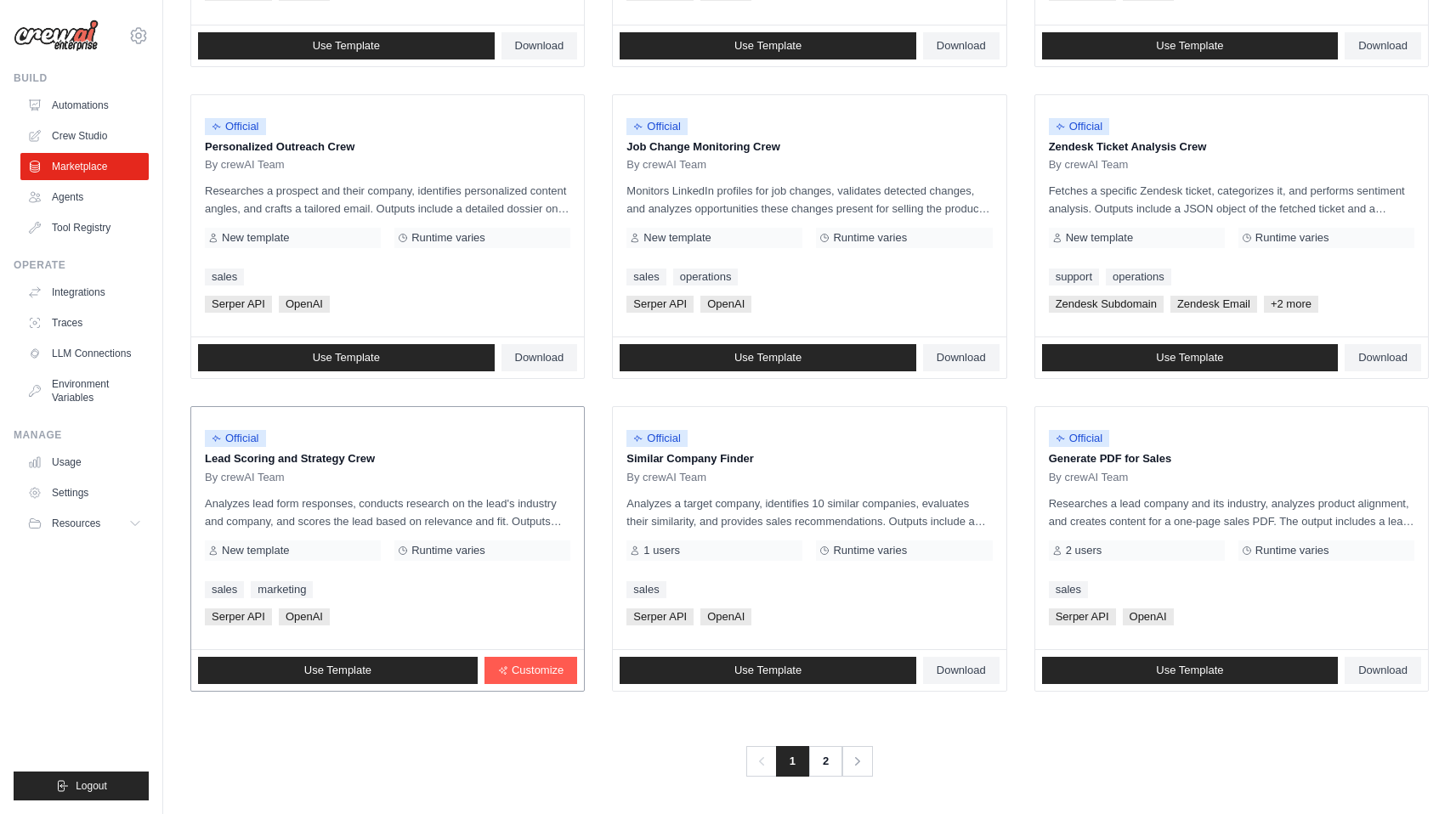
drag, startPoint x: 231, startPoint y: 420, endPoint x: 469, endPoint y: 545, distance: 268.8
click at [469, 544] on div "Official Lead Scoring and Strategy Crew By crewAI Team Analyzes lead form respo…" at bounding box center [387, 528] width 393 height 242
click at [421, 466] on p "Lead Scoring and Strategy Crew" at bounding box center [387, 459] width 366 height 17
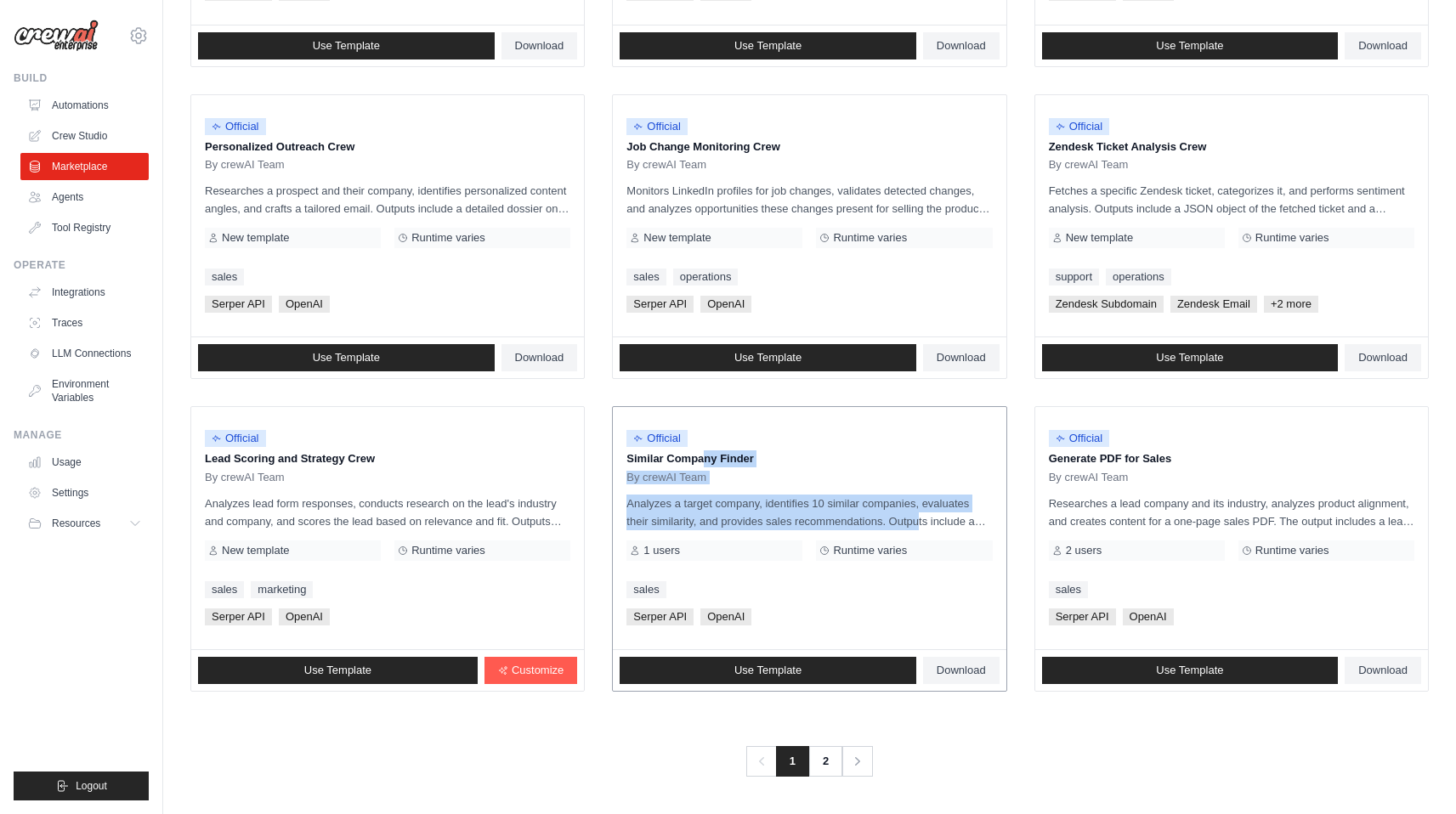
drag, startPoint x: 637, startPoint y: 457, endPoint x: 874, endPoint y: 528, distance: 247.4
click at [874, 528] on div "Official Similar Company Finder By crewAI Team Analyzes a target company, ident…" at bounding box center [809, 528] width 393 height 242
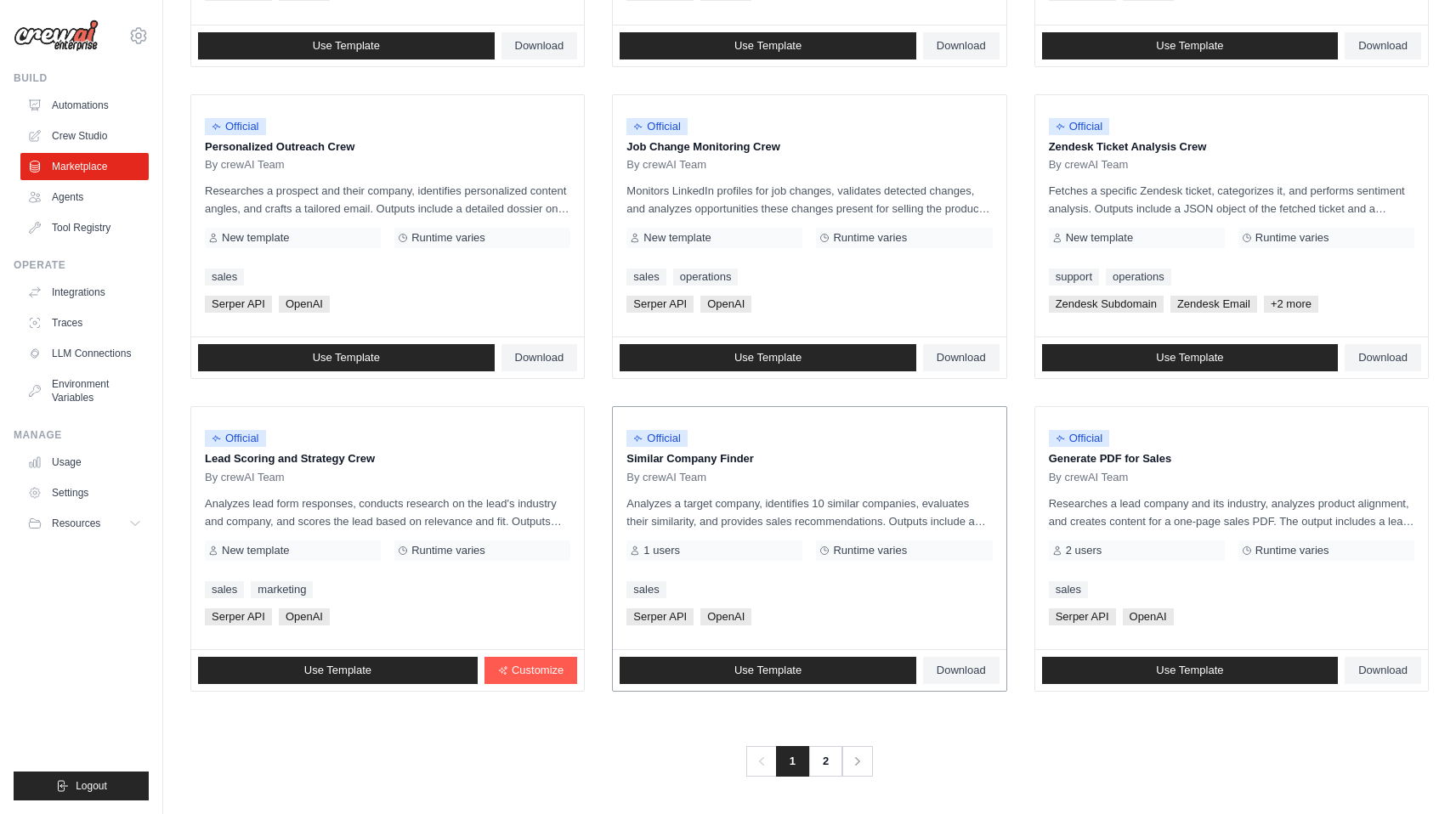
click at [837, 474] on div "By crewAI Team" at bounding box center [809, 477] width 366 height 13
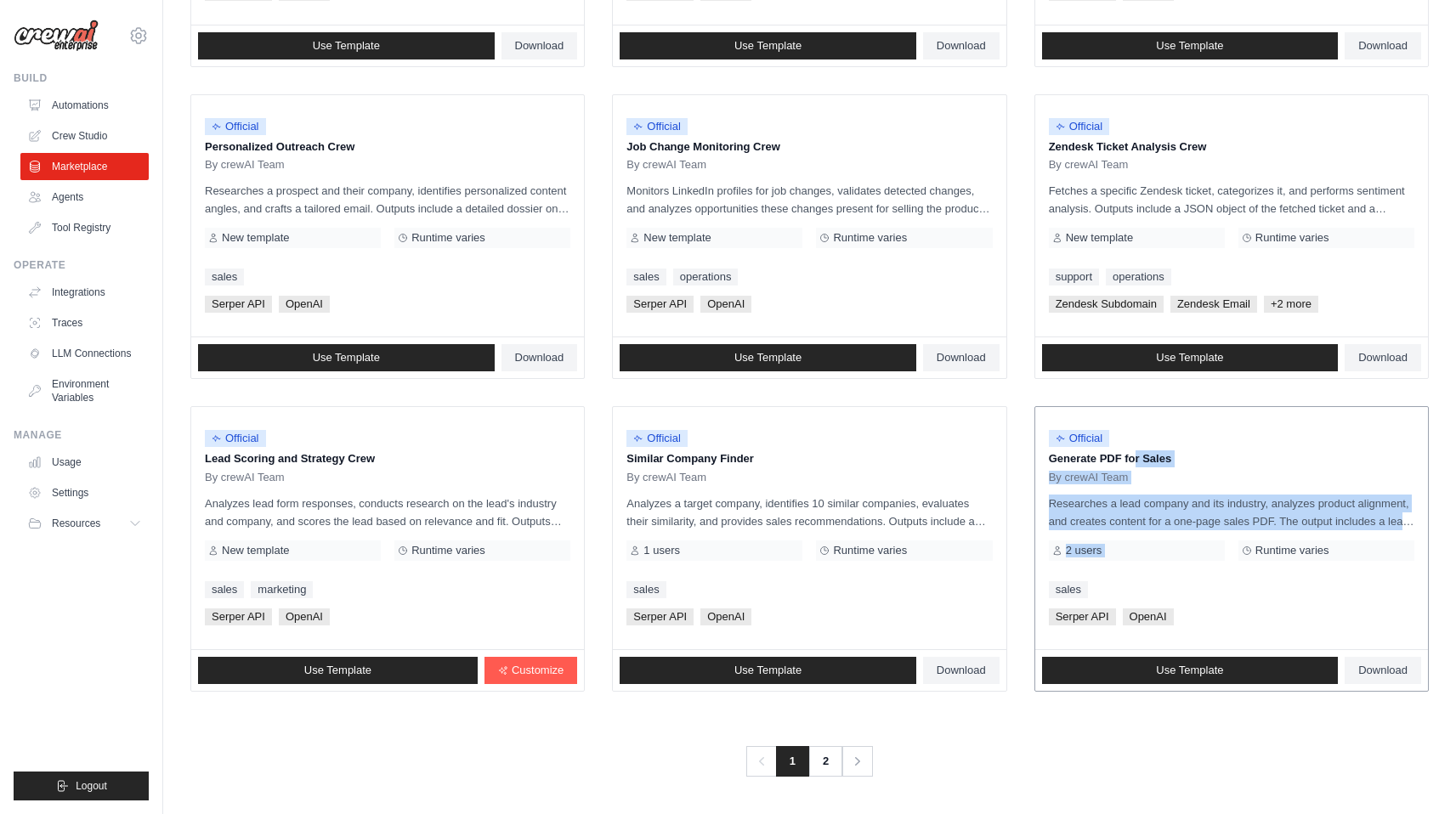
drag, startPoint x: 1075, startPoint y: 459, endPoint x: 1283, endPoint y: 546, distance: 225.5
click at [1283, 533] on div "Official Generate PDF for Sales By crewAI Team Researches a lead company and it…" at bounding box center [1231, 528] width 393 height 242
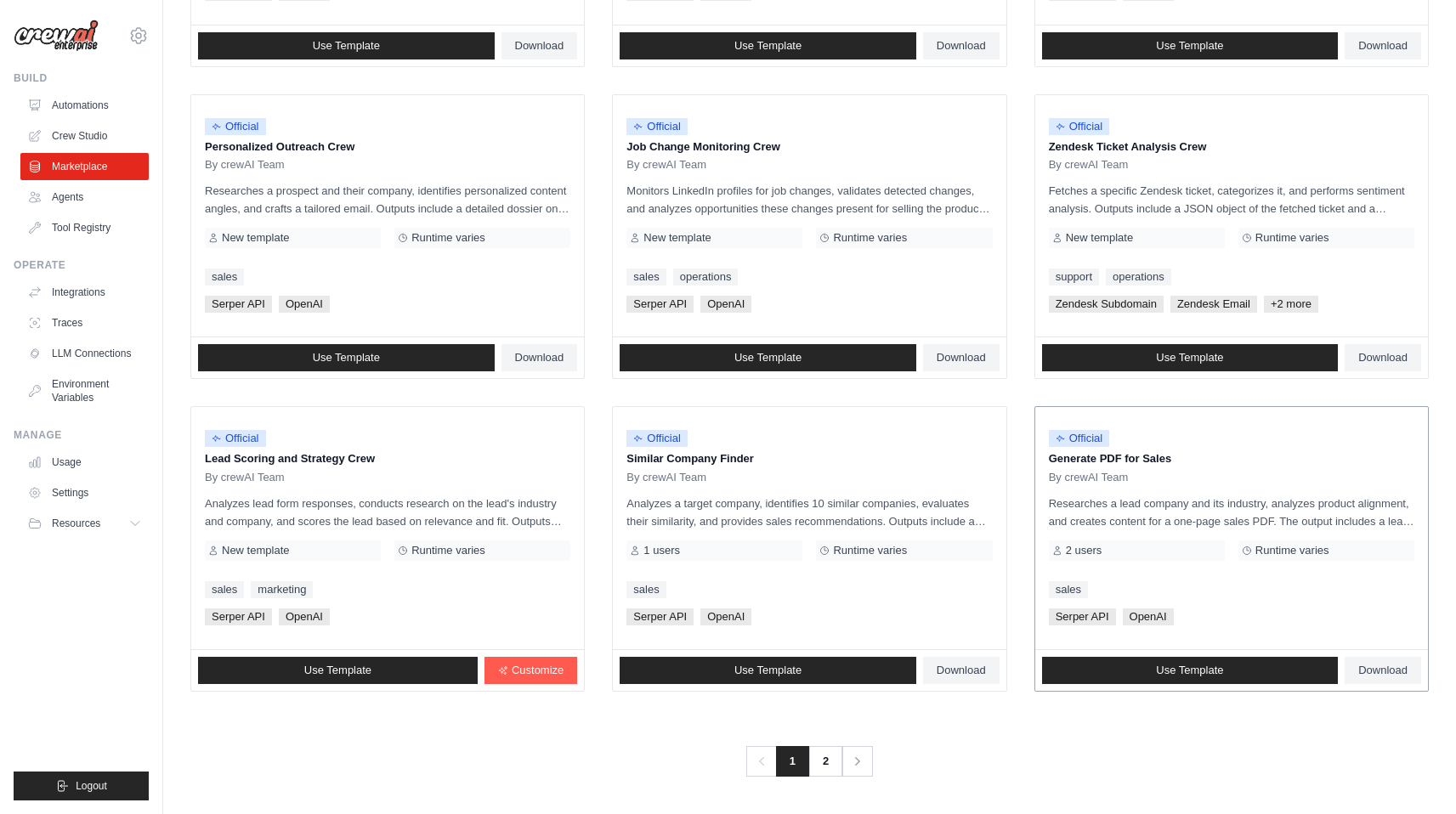
click at [1187, 466] on p "Generate PDF for Sales" at bounding box center [1231, 459] width 366 height 17
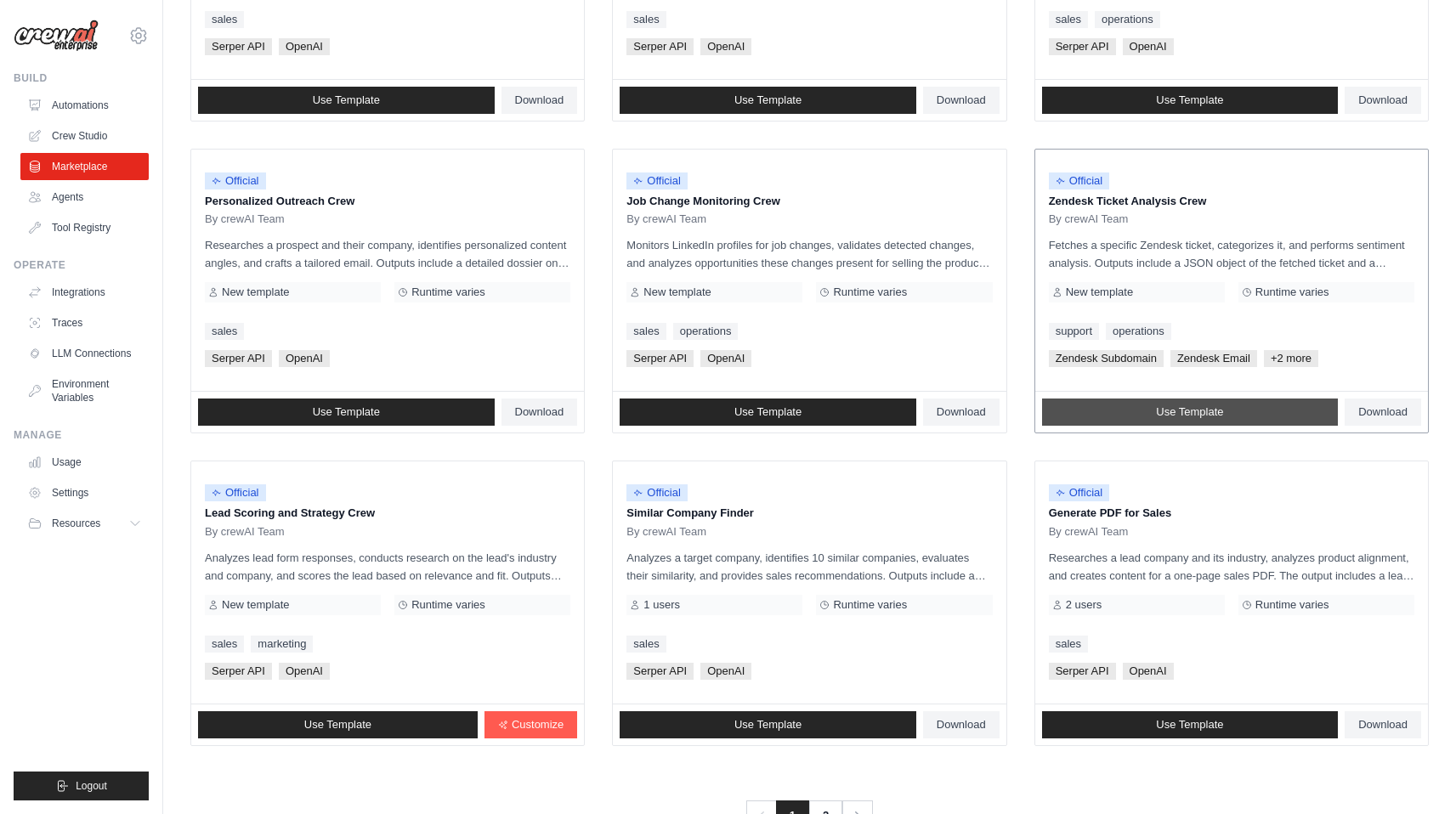
scroll to position [540, 0]
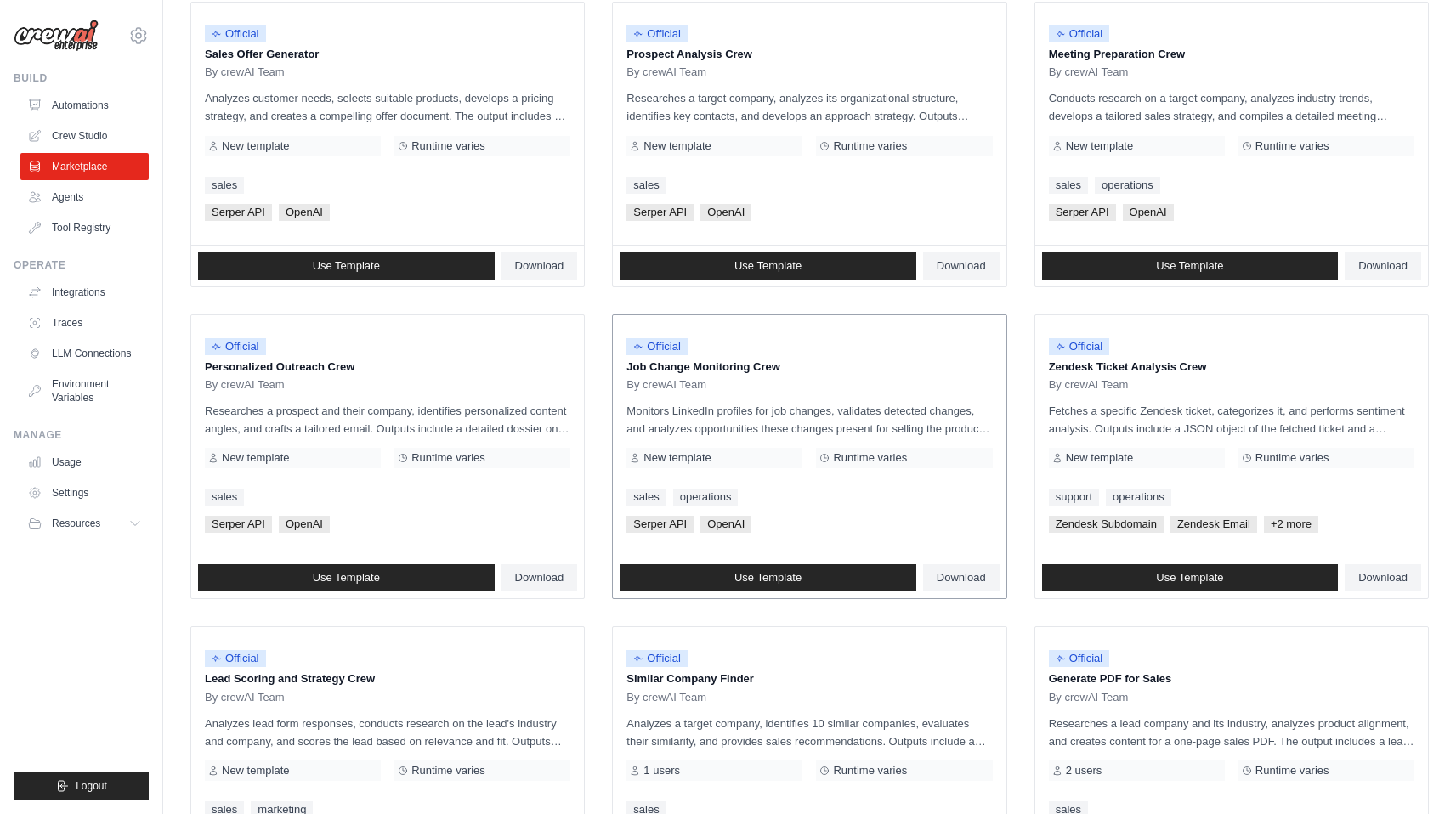
drag, startPoint x: 1094, startPoint y: 327, endPoint x: 936, endPoint y: 432, distance: 189.7
click at [1296, 441] on div "Official Zendesk Ticket Analysis Crew By crewAI Team Fetches a specific Zendesk…" at bounding box center [1231, 436] width 393 height 242
drag, startPoint x: 700, startPoint y: 366, endPoint x: 793, endPoint y: 415, distance: 105.1
click at [793, 413] on div "Official Job Change Monitoring Crew By crewAI Team Monitors LinkedIn profiles f…" at bounding box center [809, 436] width 393 height 242
drag, startPoint x: 292, startPoint y: 372, endPoint x: 366, endPoint y: 362, distance: 74.7
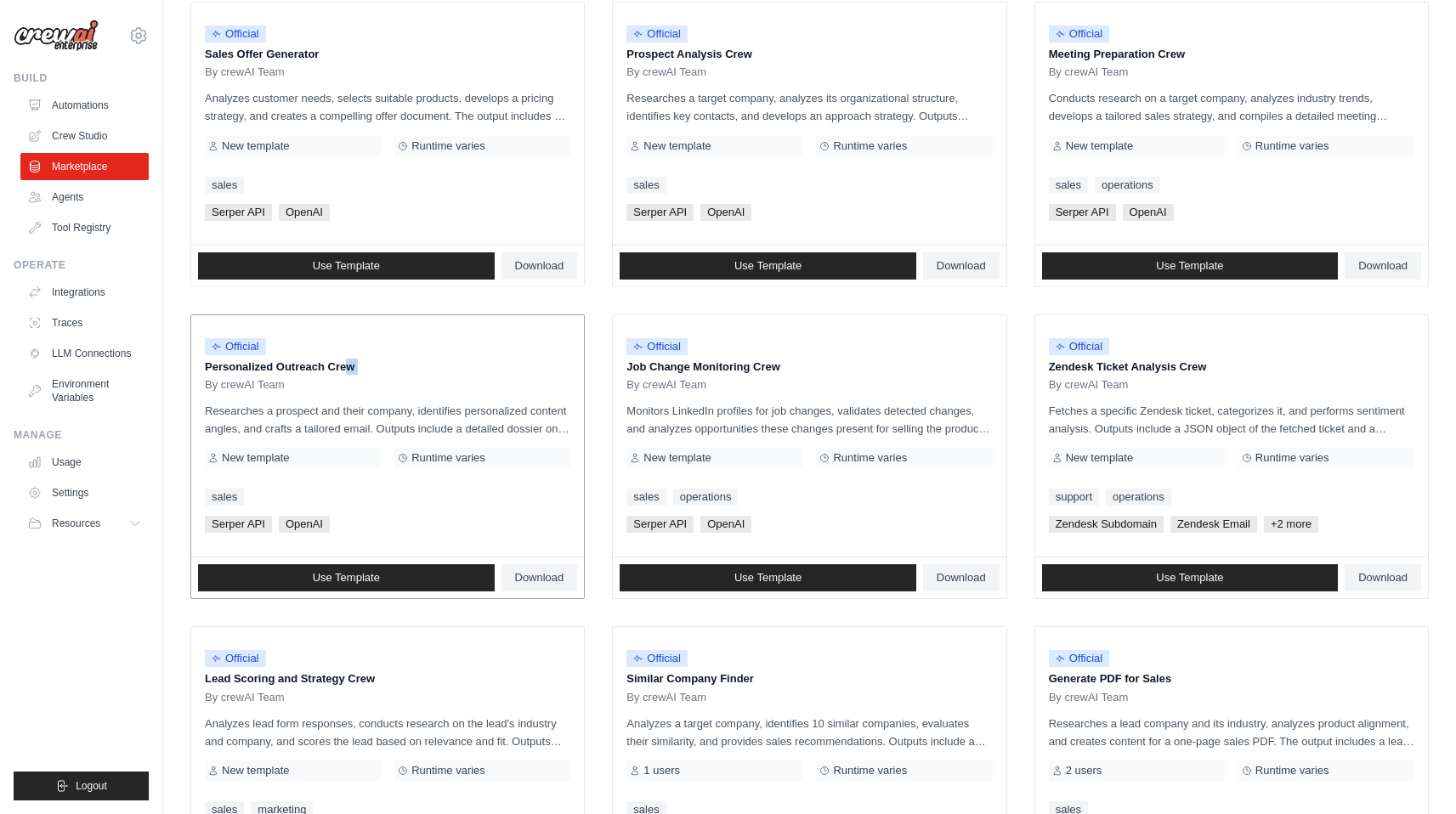
click at [310, 375] on div "Official Personalized Outreach Crew By crewAI Team" at bounding box center [387, 360] width 366 height 63
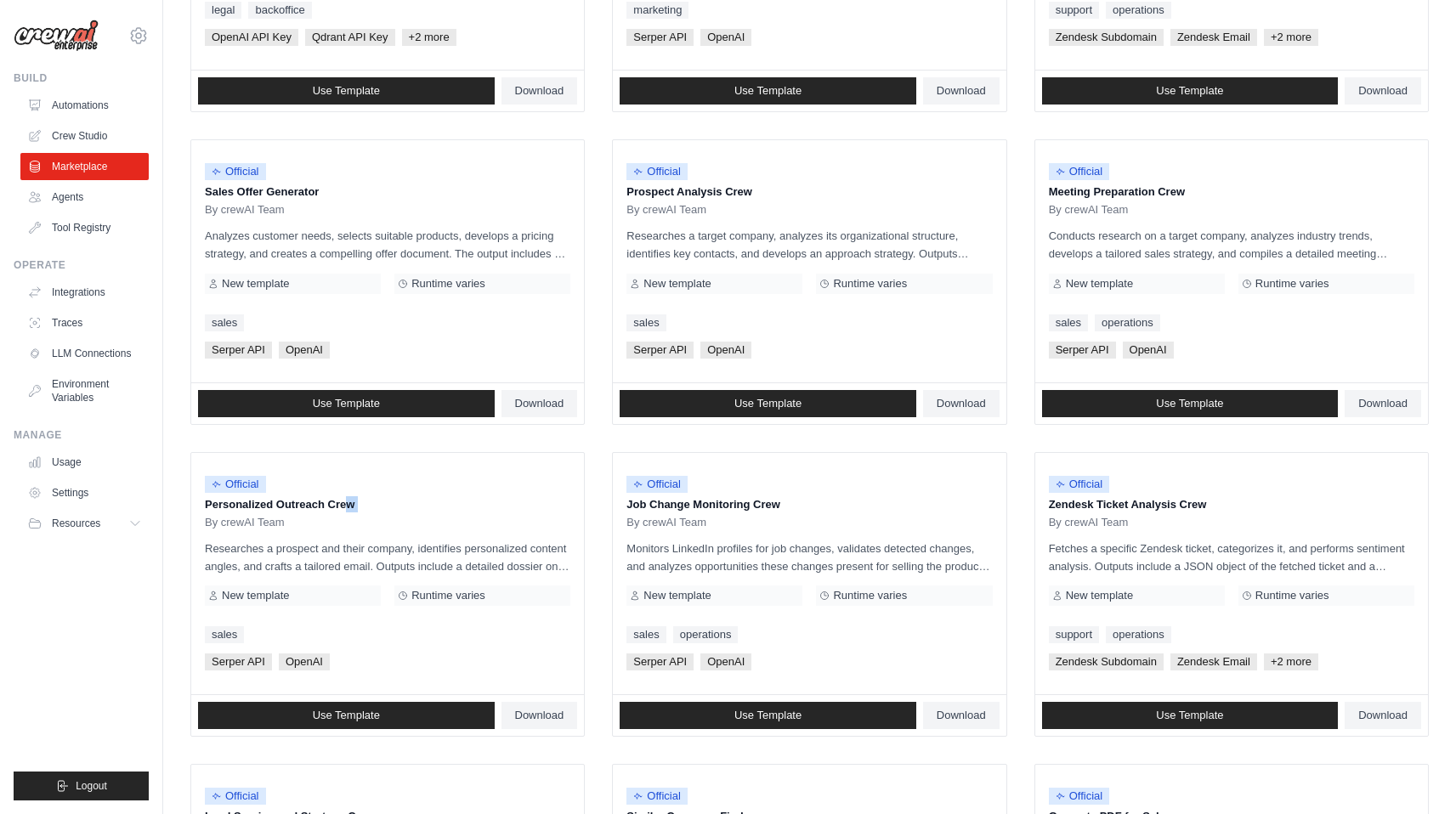
scroll to position [0, 0]
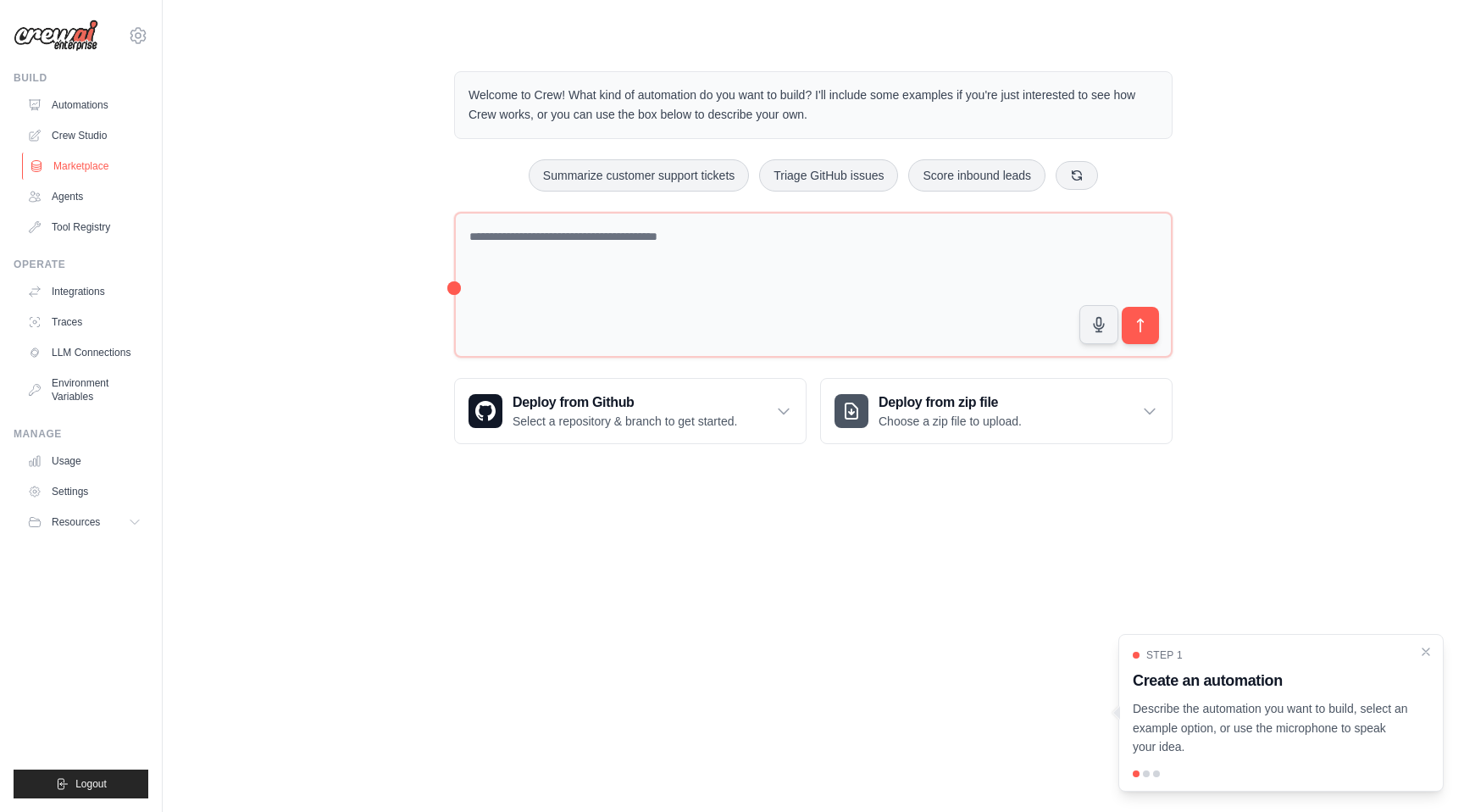
click at [87, 156] on link "Marketplace" at bounding box center [86, 166] width 128 height 27
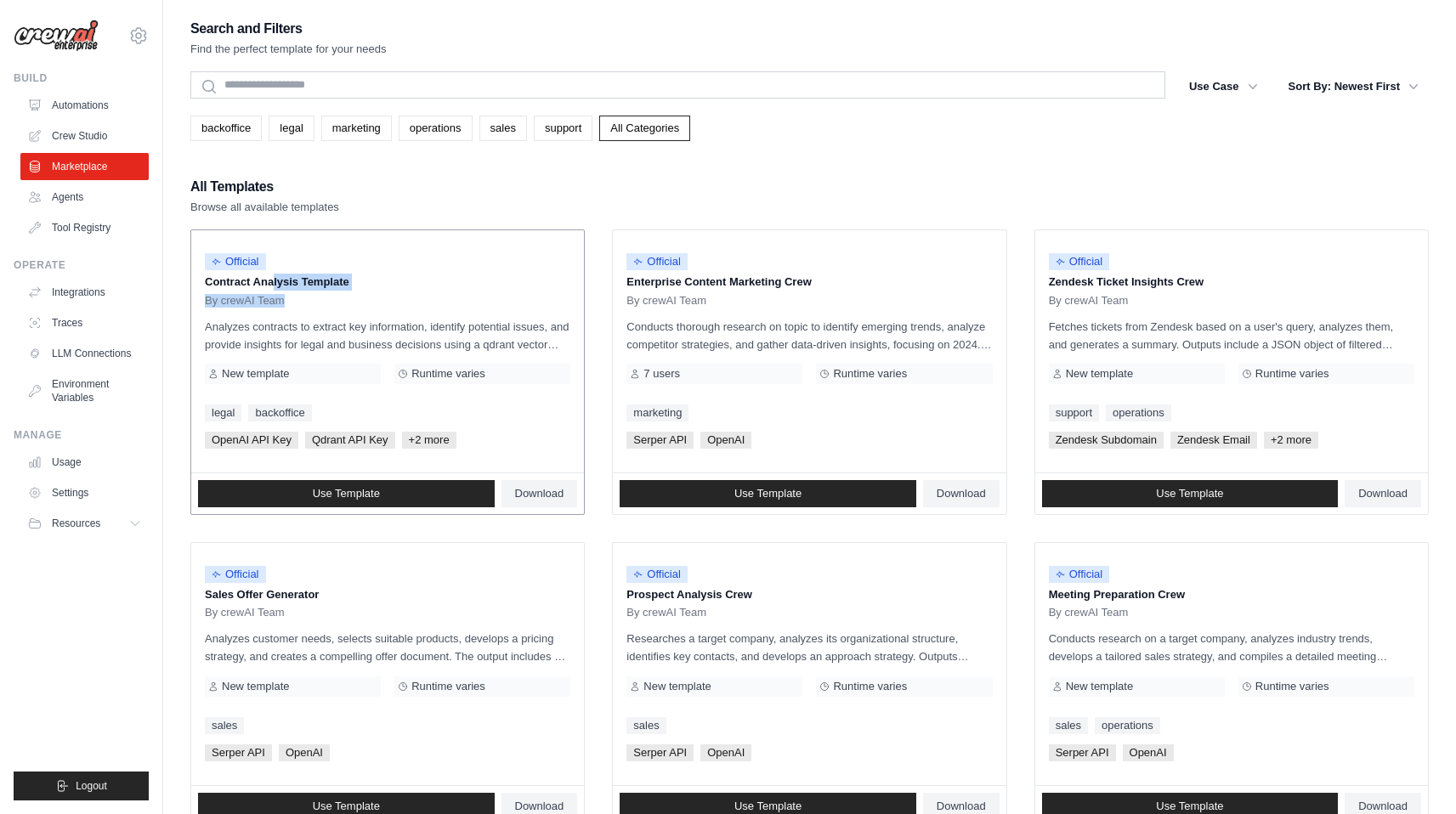
drag, startPoint x: 237, startPoint y: 285, endPoint x: 400, endPoint y: 295, distance: 163.3
click at [400, 295] on div "Official Contract Analysis Template By crewAI Team" at bounding box center [387, 275] width 366 height 63
drag, startPoint x: 376, startPoint y: 304, endPoint x: 325, endPoint y: 330, distance: 57.2
click at [376, 304] on div "By crewAI Team" at bounding box center [387, 300] width 366 height 13
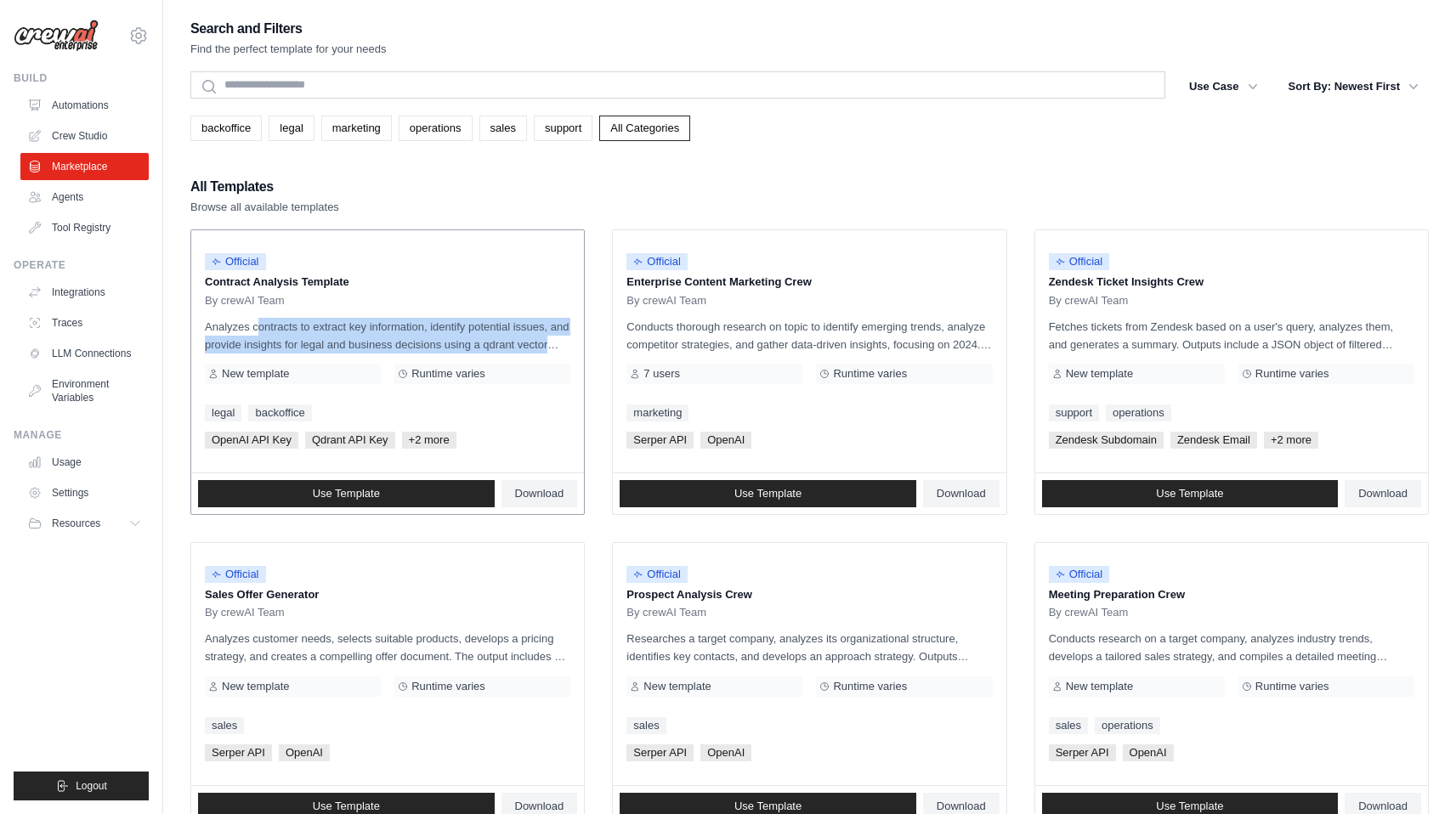
drag, startPoint x: 215, startPoint y: 328, endPoint x: 564, endPoint y: 341, distance: 349.2
click at [564, 341] on p "Analyzes contracts to extract key information, identify potential issues, and p…" at bounding box center [387, 335] width 366 height 36
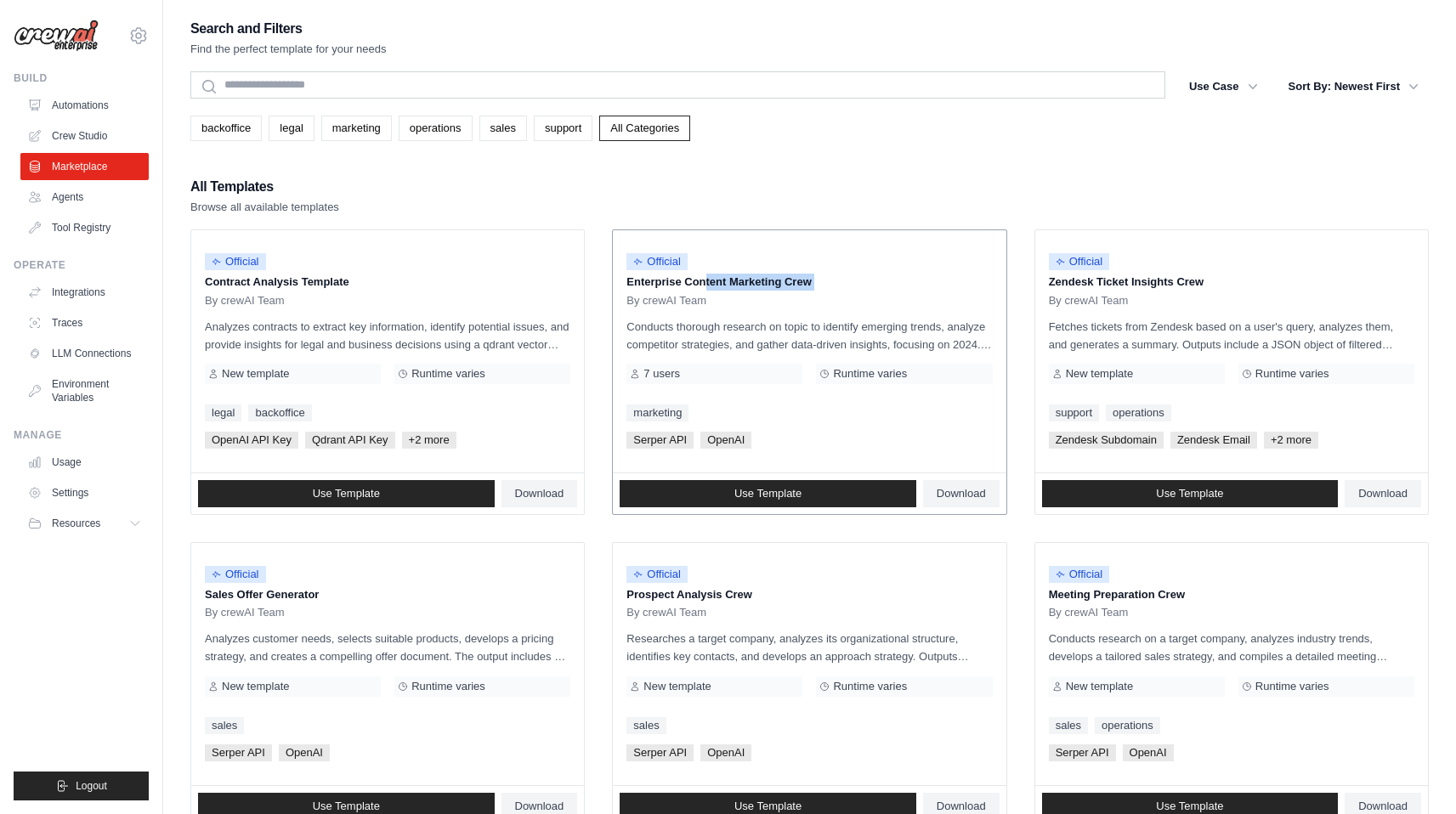
drag, startPoint x: 652, startPoint y: 283, endPoint x: 861, endPoint y: 290, distance: 209.1
click at [861, 290] on div "Official Enterprise Content Marketing Crew By crewAI Team" at bounding box center [809, 275] width 366 height 63
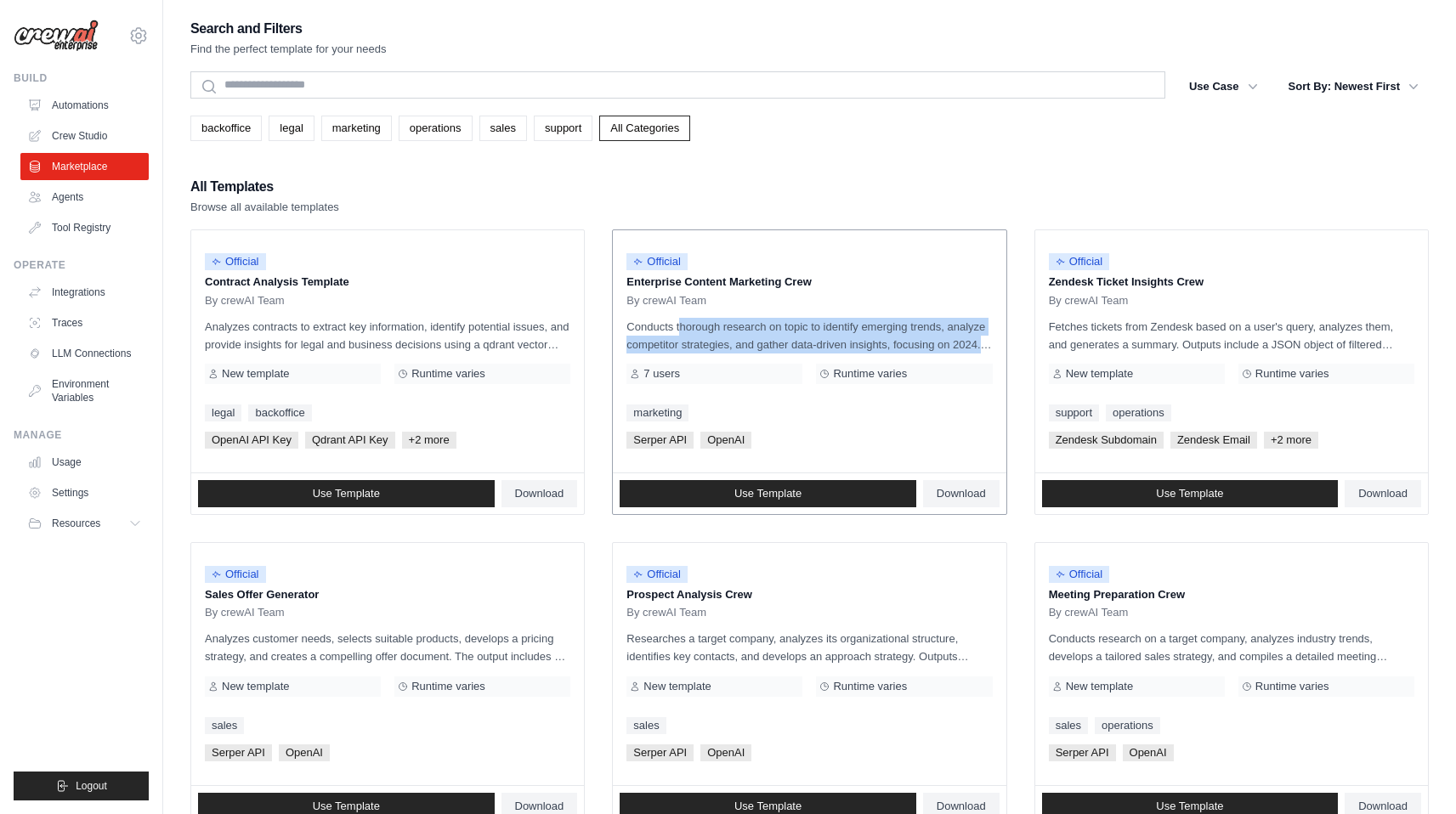
drag, startPoint x: 632, startPoint y: 327, endPoint x: 985, endPoint y: 340, distance: 353.2
click at [985, 340] on p "Conducts thorough research on topic to identify emerging trends, analyze compet…" at bounding box center [809, 335] width 366 height 36
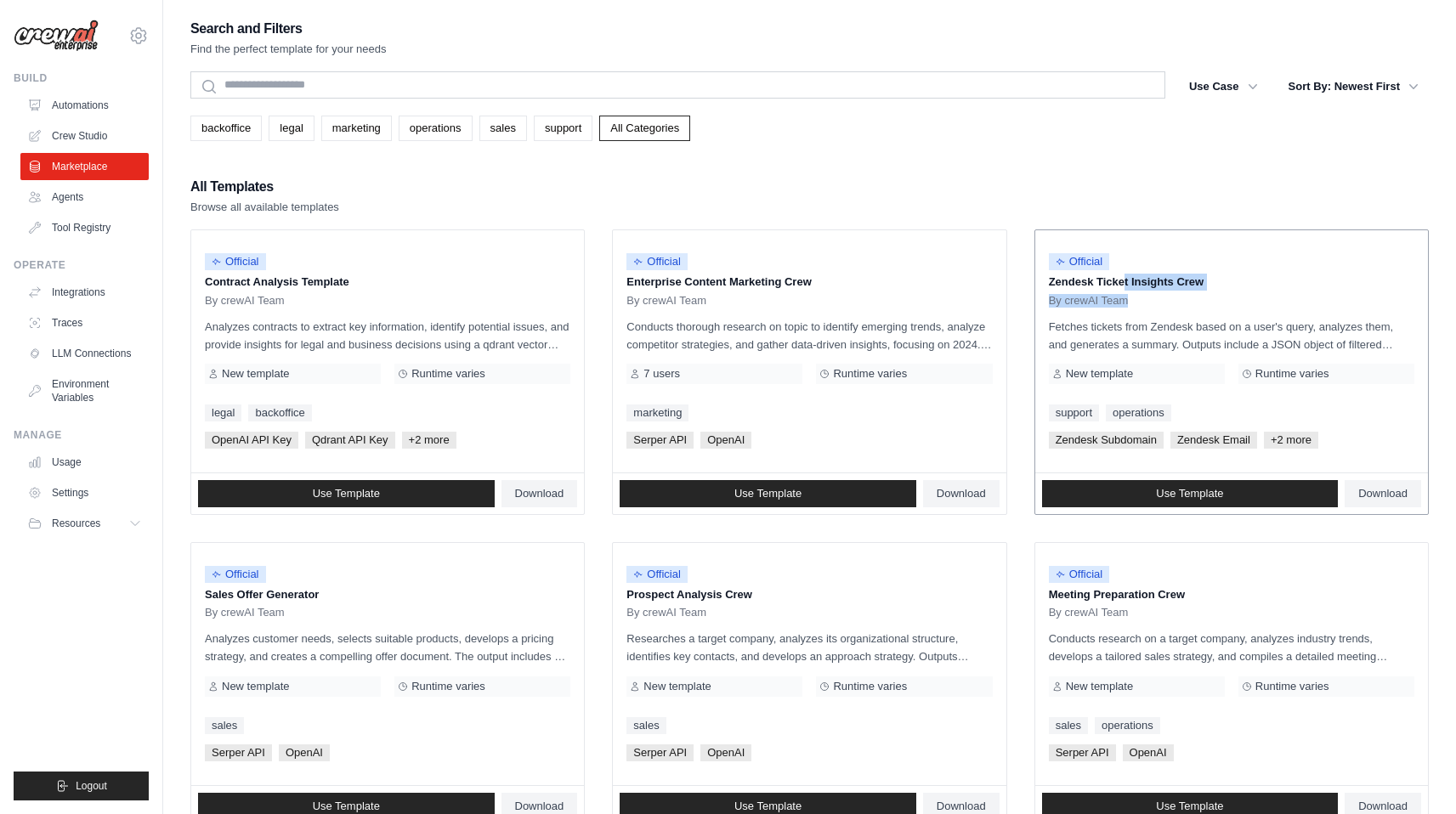
drag, startPoint x: 1097, startPoint y: 281, endPoint x: 1236, endPoint y: 307, distance: 141.4
click at [1245, 297] on div "Official Zendesk Ticket Insights Crew By crewAI Team" at bounding box center [1231, 275] width 366 height 63
click at [1104, 346] on p "Fetches tickets from Zendesk based on a user's query, analyzes them, and genera…" at bounding box center [1231, 335] width 366 height 36
click at [1402, 499] on span "Download" at bounding box center [1382, 493] width 49 height 13
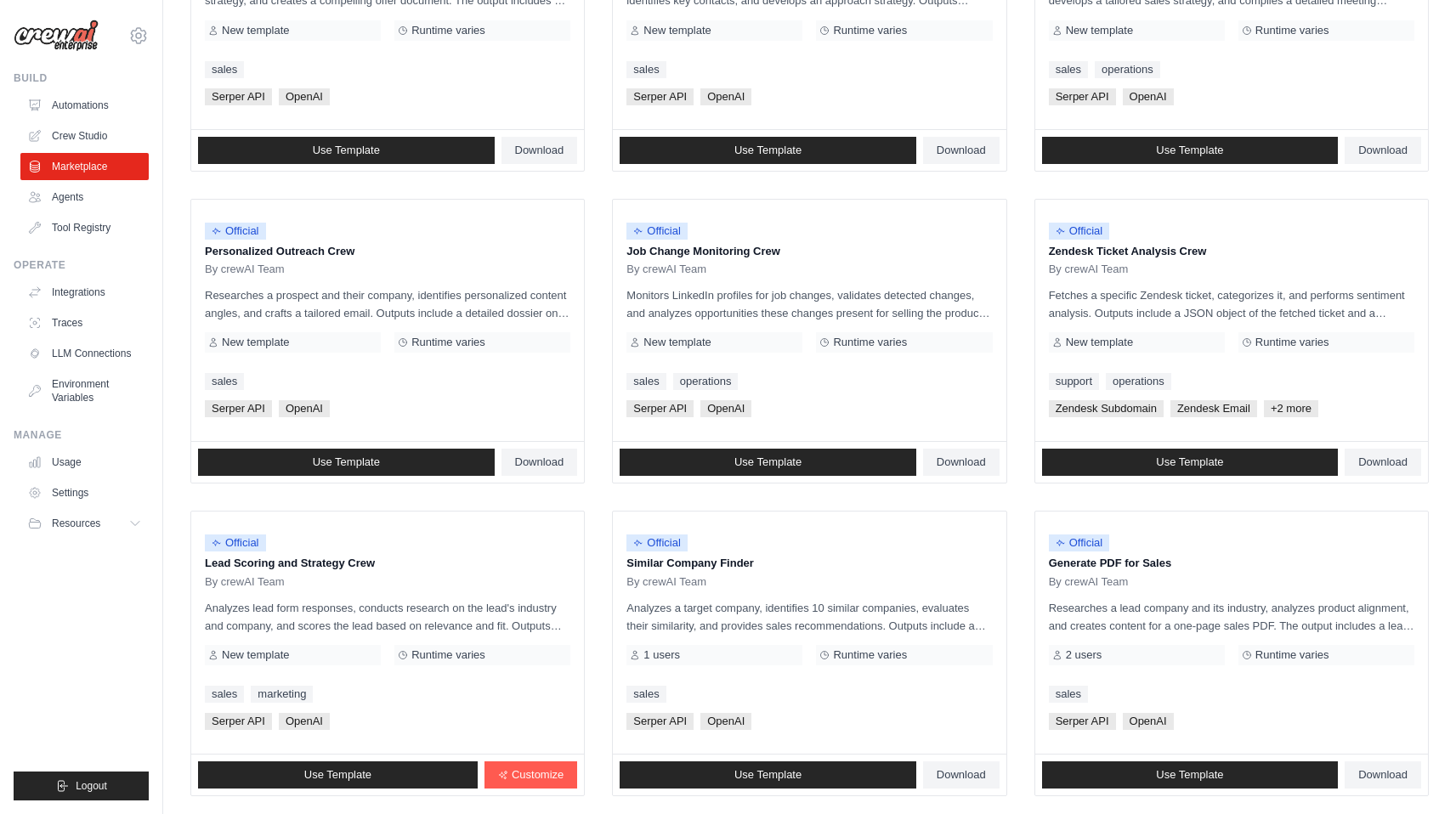
scroll to position [760, 0]
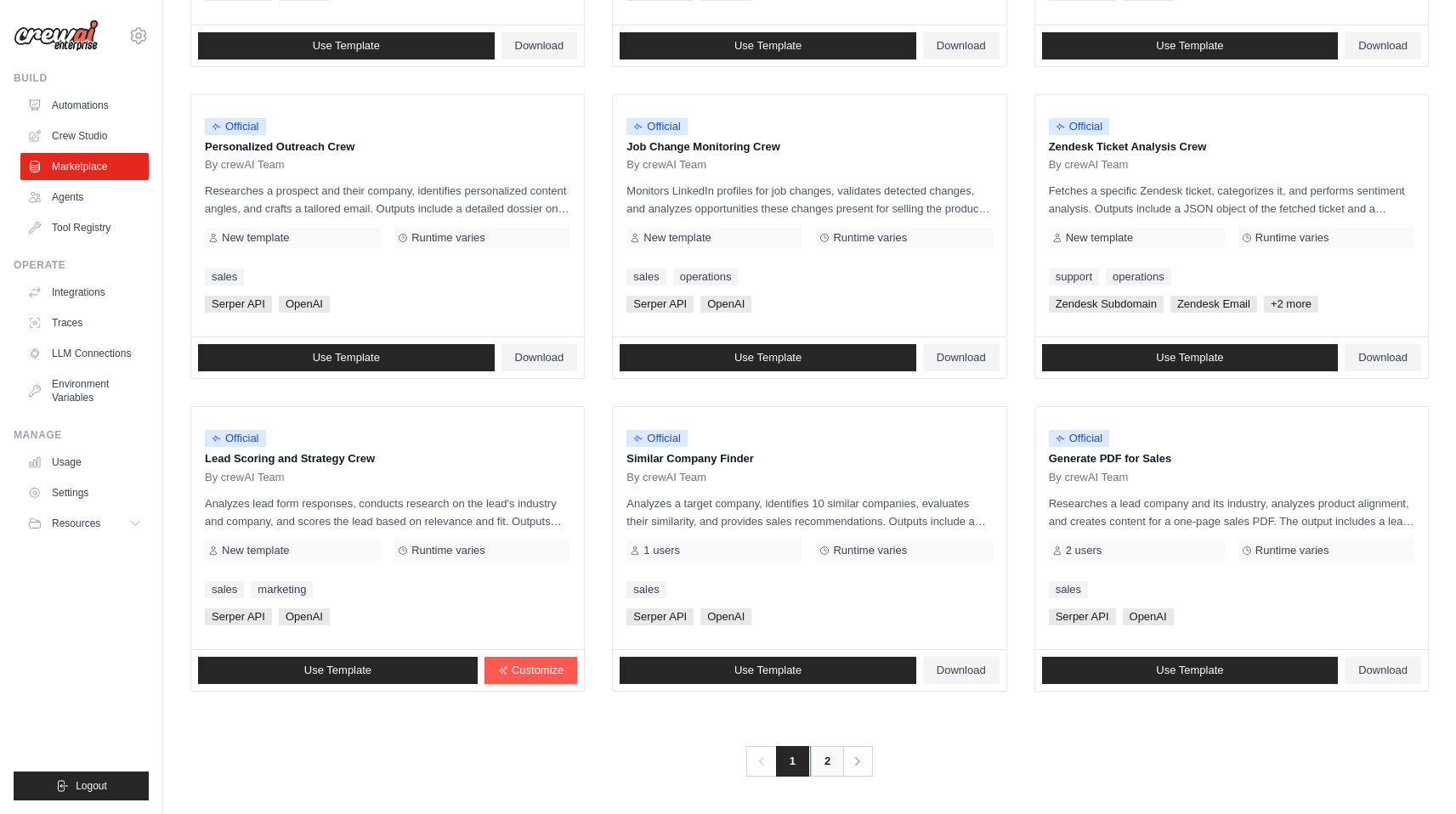
click at [828, 762] on link "2" at bounding box center [826, 761] width 34 height 31
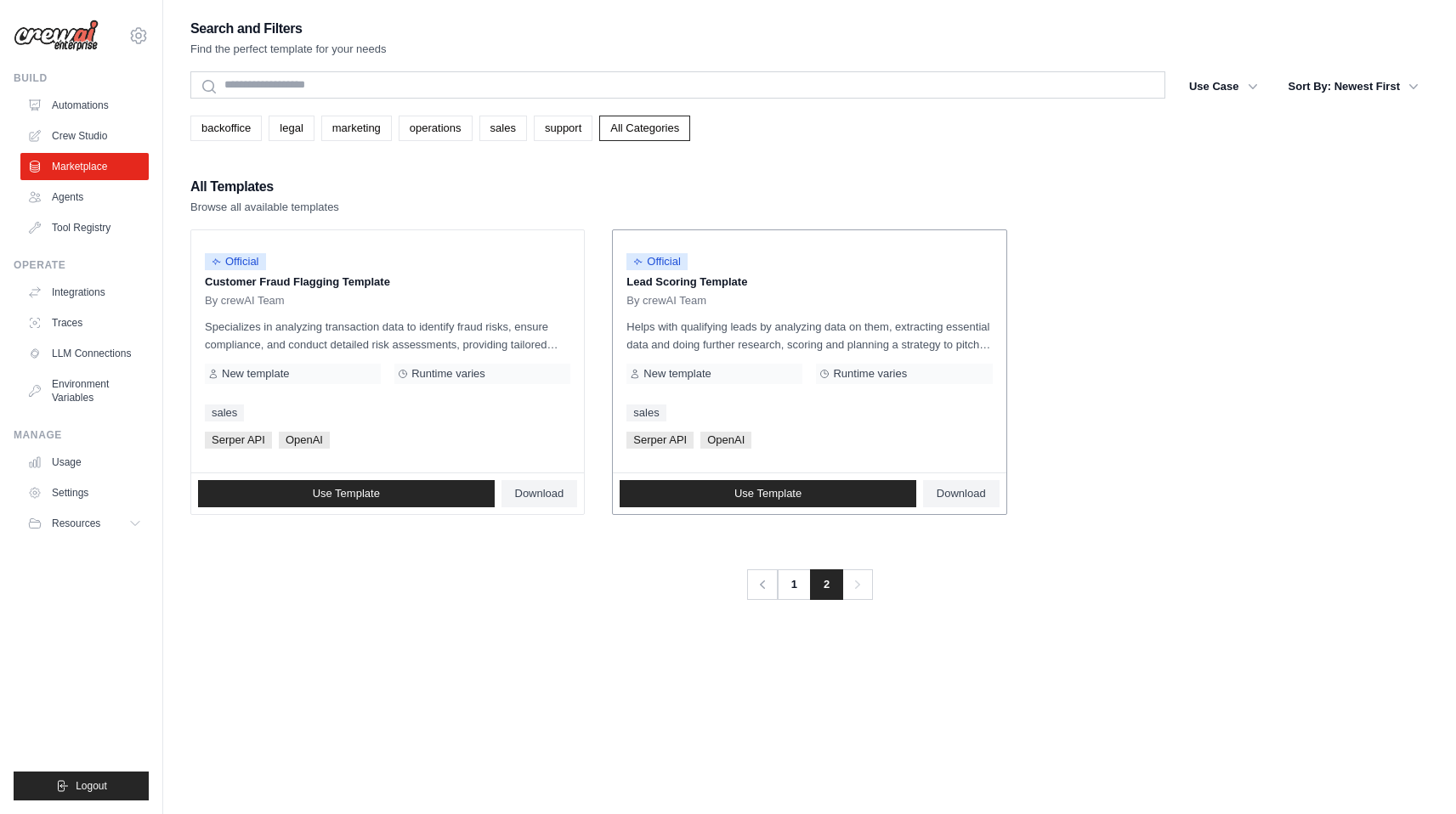
drag, startPoint x: 624, startPoint y: 259, endPoint x: 938, endPoint y: 380, distance: 336.5
click at [938, 380] on div "Official Lead Scoring Template By crewAI Team Helps with qualifying leads by an…" at bounding box center [809, 351] width 393 height 242
drag, startPoint x: 240, startPoint y: 202, endPoint x: 673, endPoint y: 299, distance: 443.7
click at [673, 299] on div "All Templates Browse all available templates Official Customer Fraud Flagging T…" at bounding box center [809, 345] width 1238 height 340
click at [491, 285] on p "Customer Fraud Flagging Template" at bounding box center [387, 282] width 366 height 17
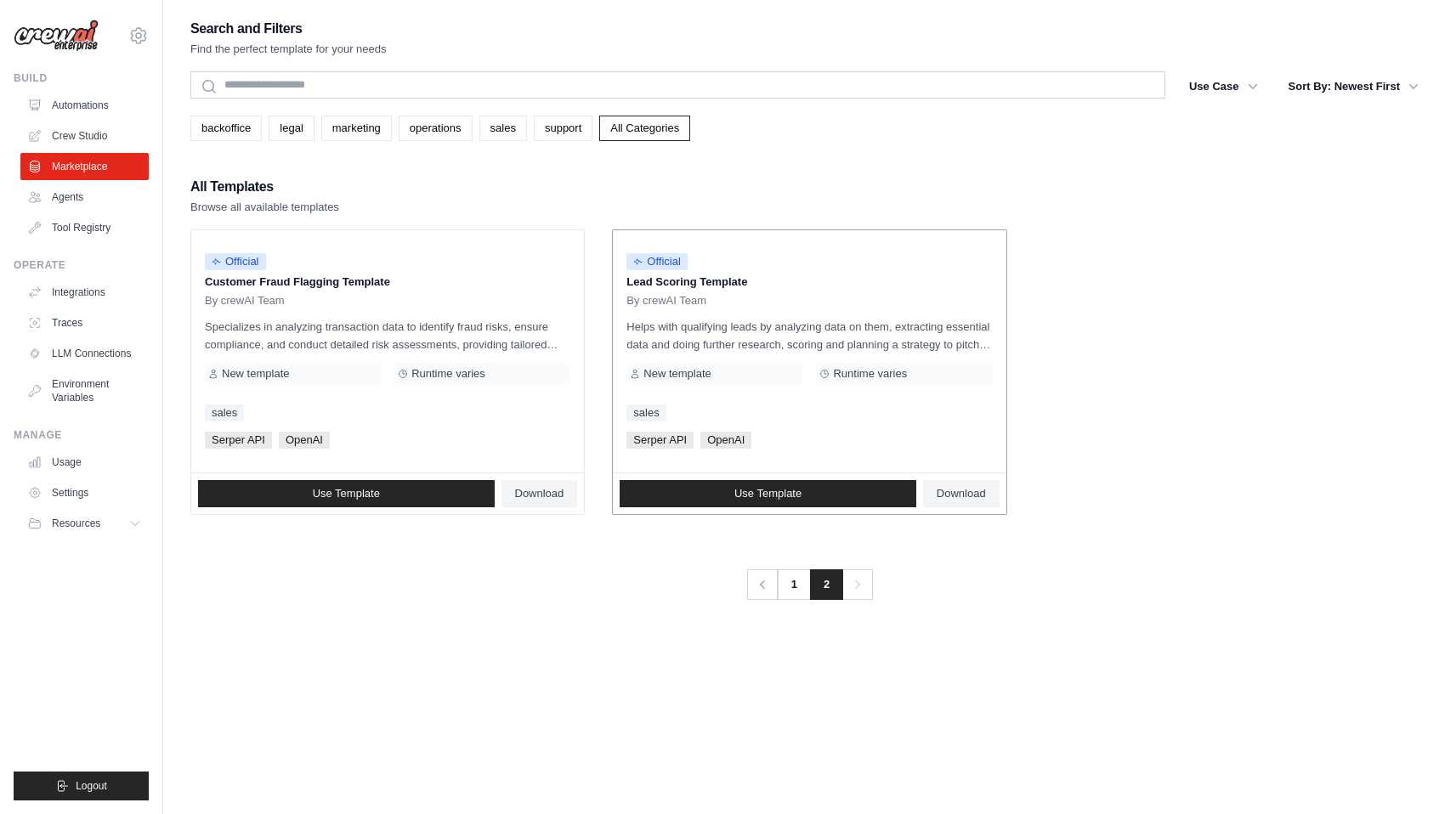
drag, startPoint x: 195, startPoint y: 265, endPoint x: 867, endPoint y: 295, distance: 672.7
click at [867, 304] on ul "Official Customer Fraud Flagging Template By crewAI Team Specializes in analyzi…" at bounding box center [809, 371] width 1238 height 285
click at [868, 292] on div "Official Lead Scoring Template By crewAI Team" at bounding box center [809, 275] width 366 height 63
click at [801, 576] on link "1" at bounding box center [795, 585] width 34 height 31
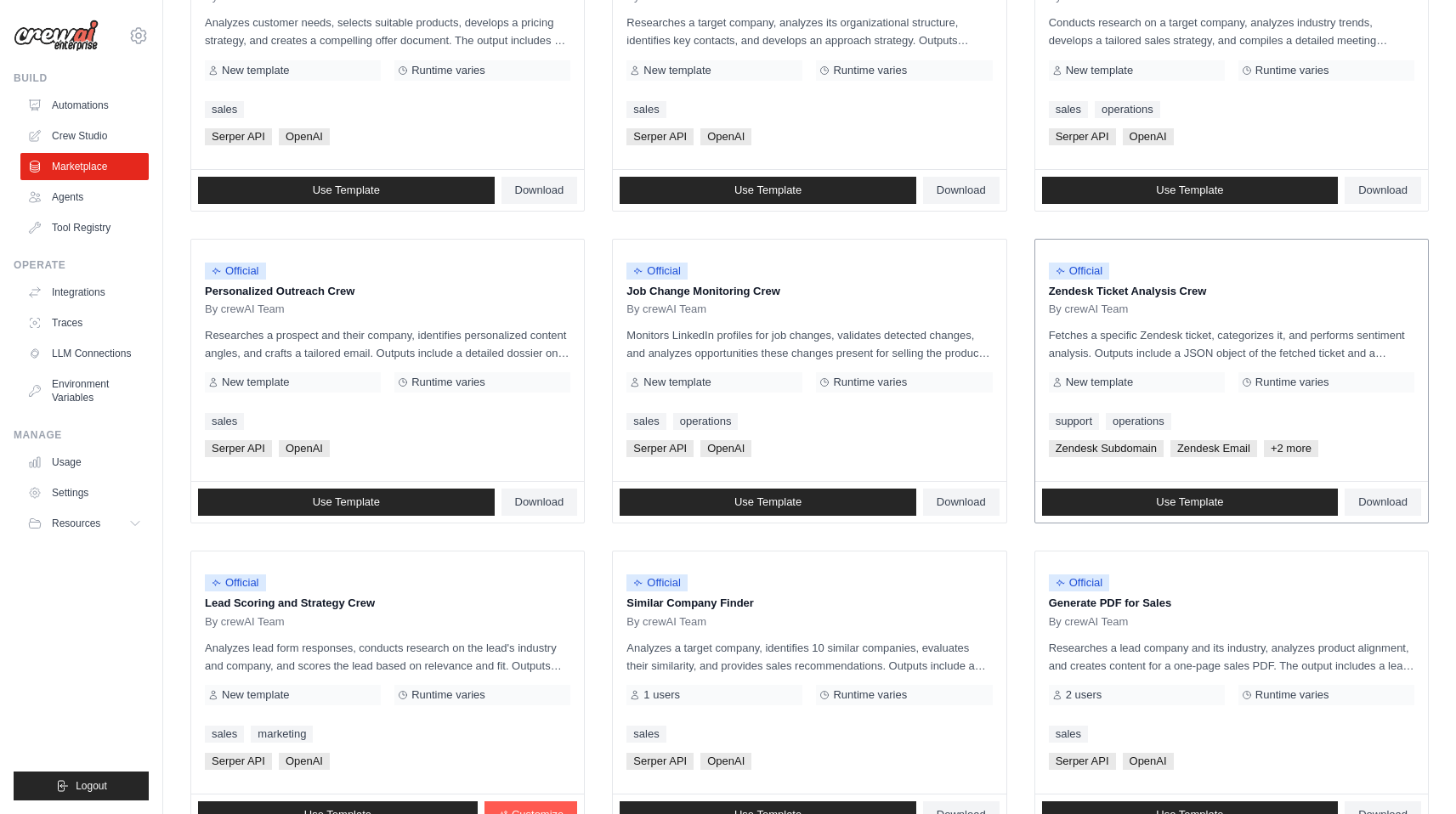
scroll to position [760, 0]
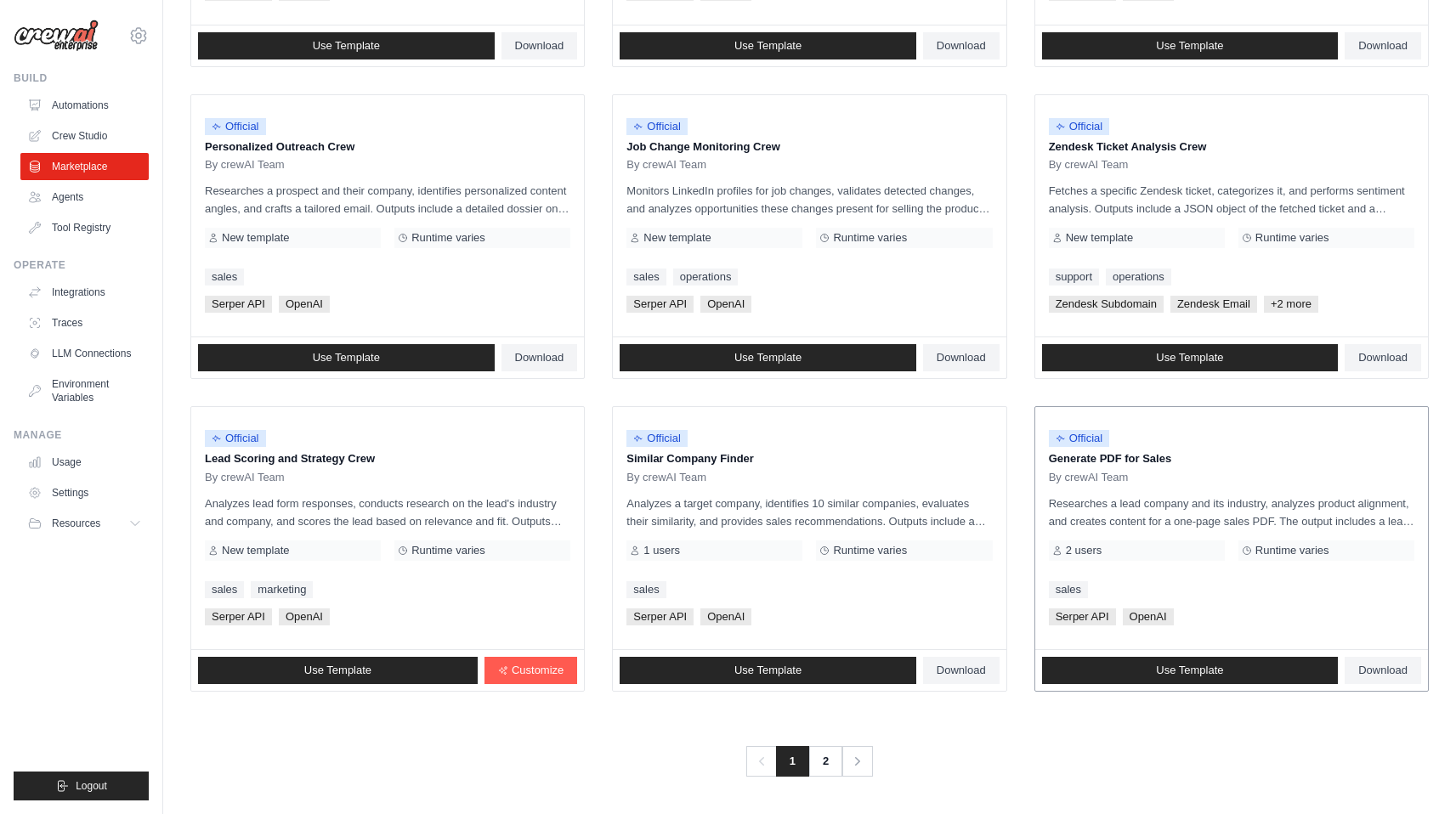
drag, startPoint x: 198, startPoint y: 241, endPoint x: 1276, endPoint y: 618, distance: 1142.0
click at [1276, 618] on ul "Official Contract Analysis Template By crewAI Team Analyzes contracts to extrac…" at bounding box center [809, 80] width 1238 height 1222
copy ul "Official Contract Analysis Template By crewAI Team Analyzes contracts to extrac…"
click at [818, 759] on link "2" at bounding box center [826, 761] width 34 height 31
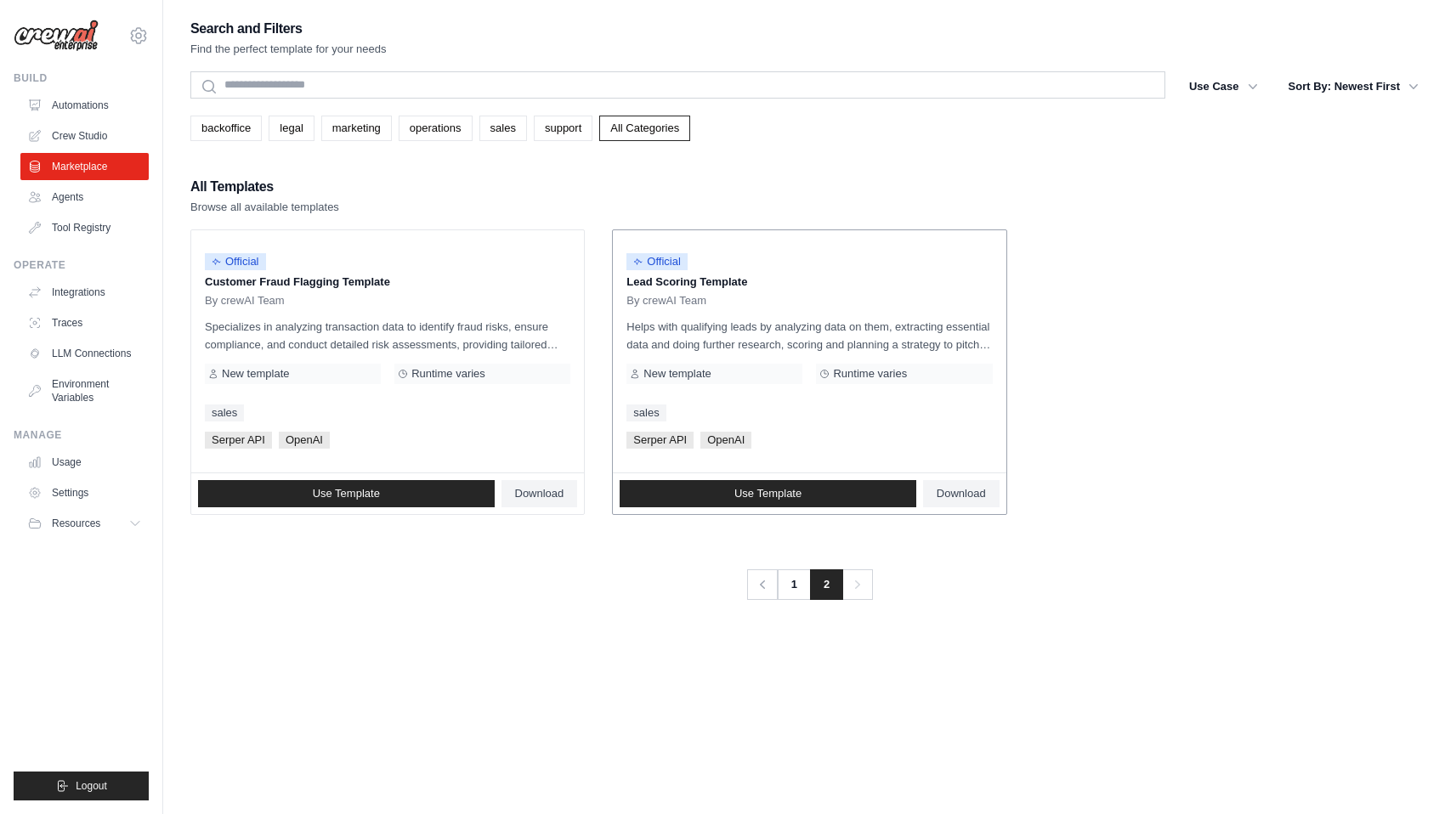
drag, startPoint x: 196, startPoint y: 243, endPoint x: 872, endPoint y: 475, distance: 714.7
click at [872, 479] on ul "Official Customer Fraud Flagging Template By crewAI Team Specializes in analyzi…" at bounding box center [809, 371] width 1238 height 285
copy ul "Official Customer Fraud Flagging Template By crewAI Team Specializes in analyzi…"
